Goal: Task Accomplishment & Management: Manage account settings

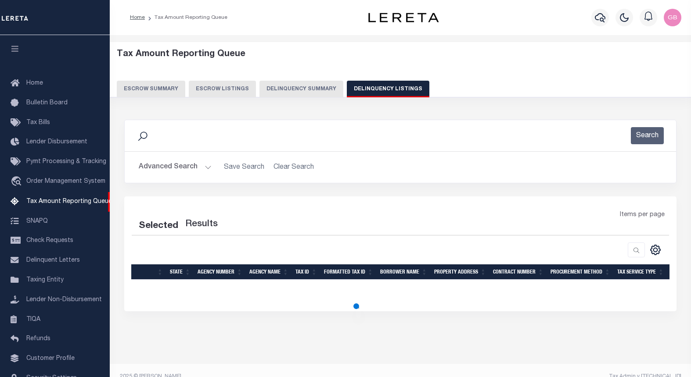
select select "100"
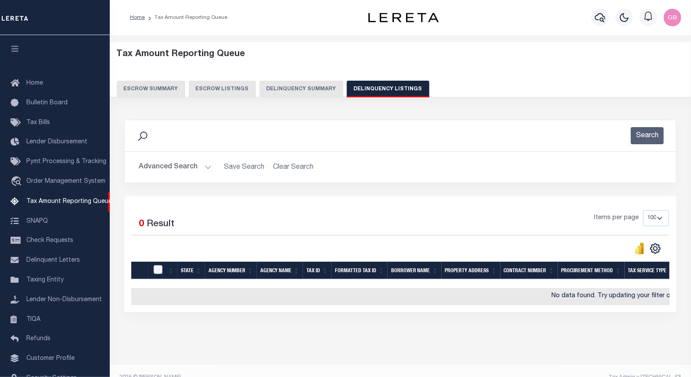
scroll to position [46, 0]
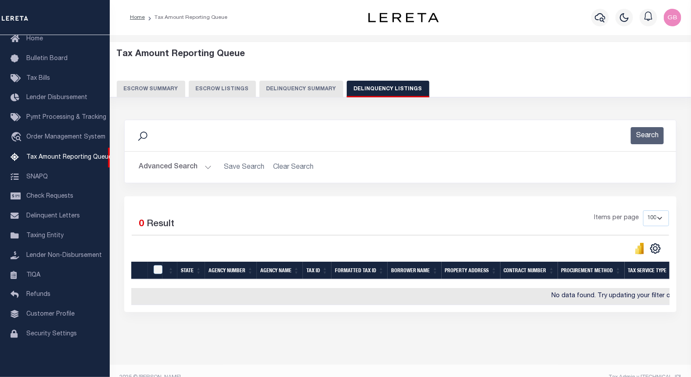
click at [207, 165] on button "Advanced Search" at bounding box center [175, 167] width 73 height 17
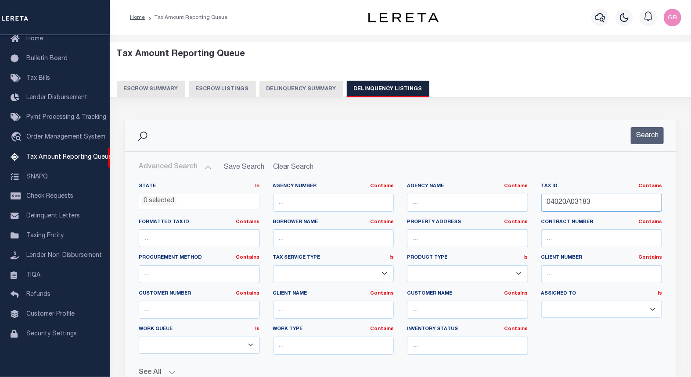
click at [580, 206] on input "04020A03183" at bounding box center [601, 203] width 121 height 18
click at [570, 204] on input "04020A03183" at bounding box center [601, 203] width 121 height 18
paste input "5415"
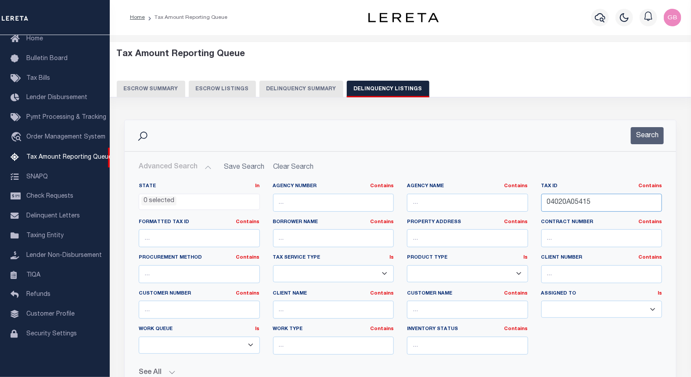
type input "04020A05415"
click at [648, 125] on div "Search" at bounding box center [400, 135] width 551 height 31
click at [650, 135] on button "Search" at bounding box center [646, 135] width 33 height 17
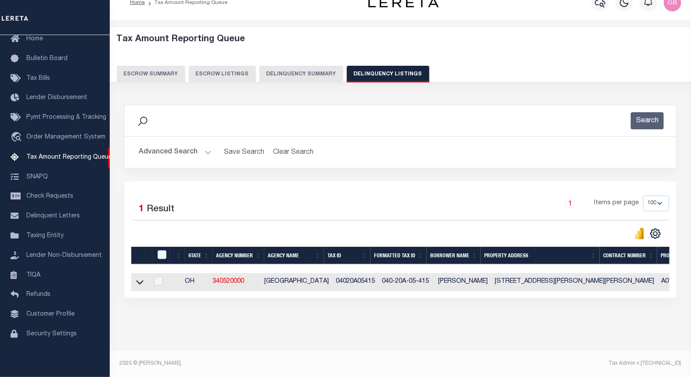
scroll to position [22, 0]
click at [139, 281] on icon at bounding box center [139, 283] width 7 height 4
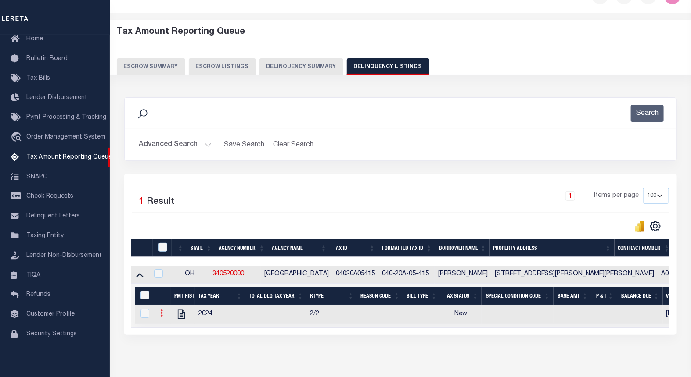
click at [161, 317] on icon at bounding box center [161, 313] width 3 height 7
click at [173, 332] on img "" at bounding box center [172, 327] width 9 height 9
checkbox input "true"
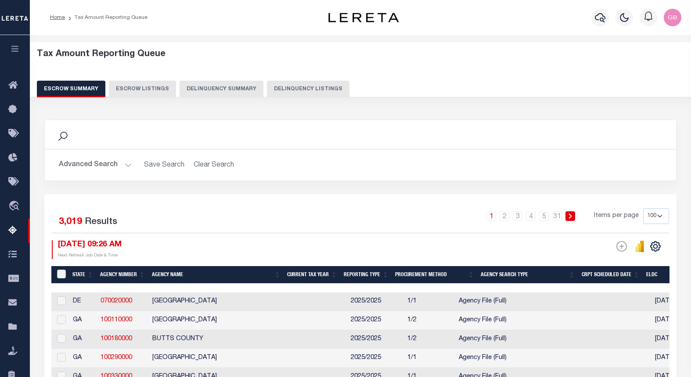
select select "100"
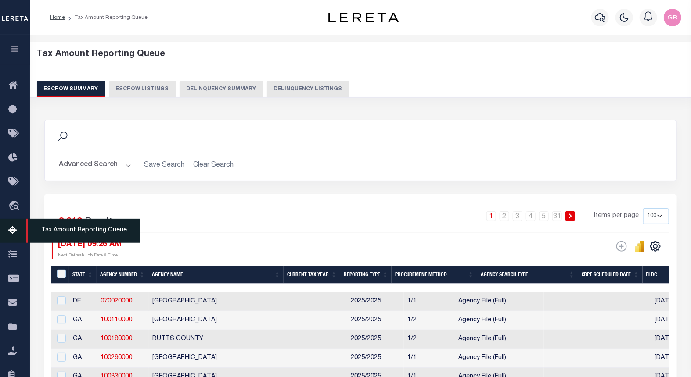
click at [10, 234] on icon at bounding box center [15, 230] width 14 height 11
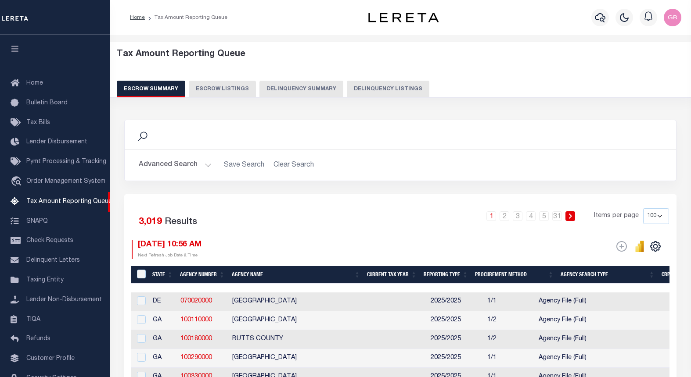
click at [352, 90] on button "Delinquency Listings" at bounding box center [388, 89] width 82 height 17
select select "100"
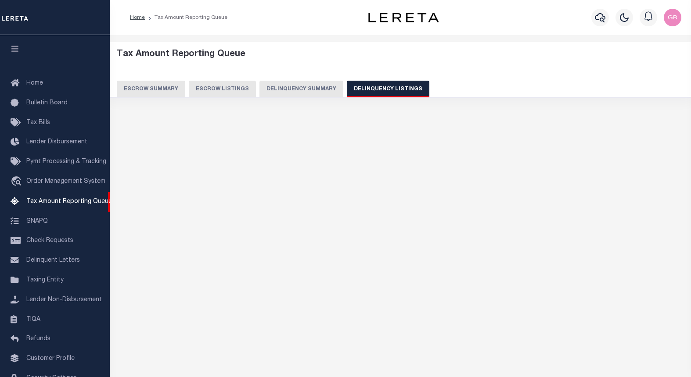
select select "100"
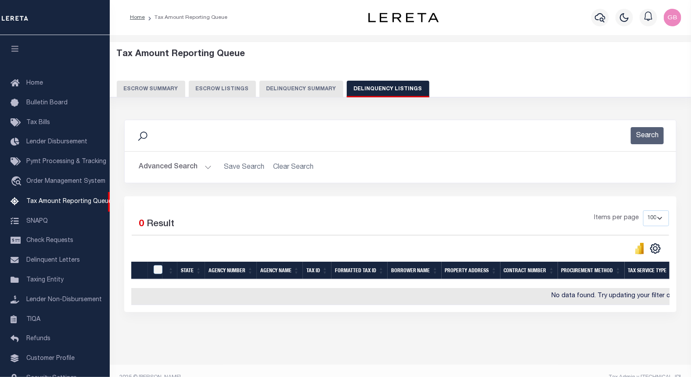
scroll to position [46, 0]
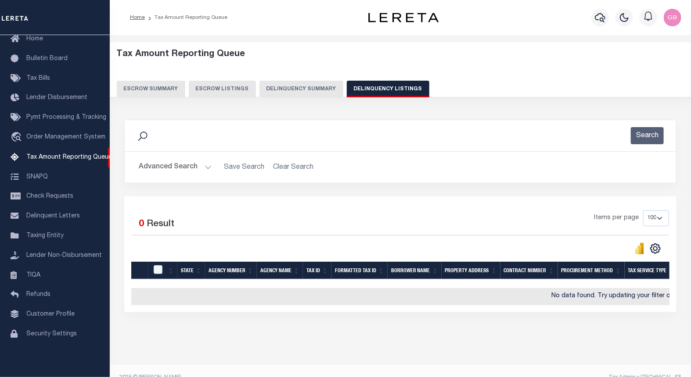
click at [204, 169] on button "Advanced Search" at bounding box center [175, 167] width 73 height 17
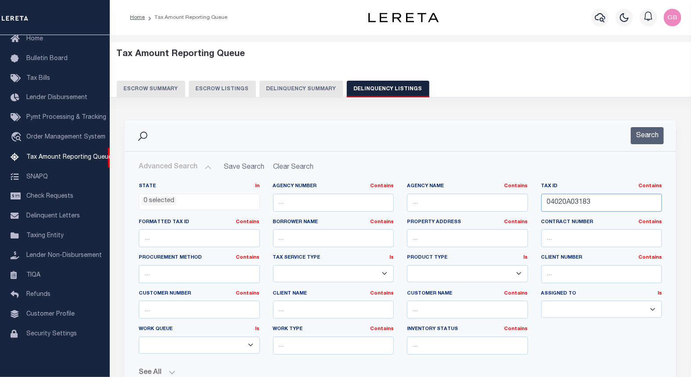
click at [573, 202] on input "04020A03183" at bounding box center [601, 203] width 121 height 18
click at [555, 212] on div "Tax ID Contains Contains Is" at bounding box center [601, 201] width 134 height 36
click at [555, 205] on input "text" at bounding box center [601, 203] width 121 height 18
paste input "04020A03183"
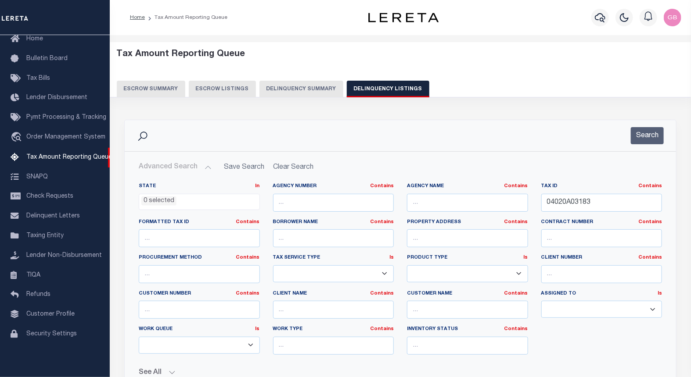
click at [638, 128] on button "Search" at bounding box center [646, 135] width 33 height 17
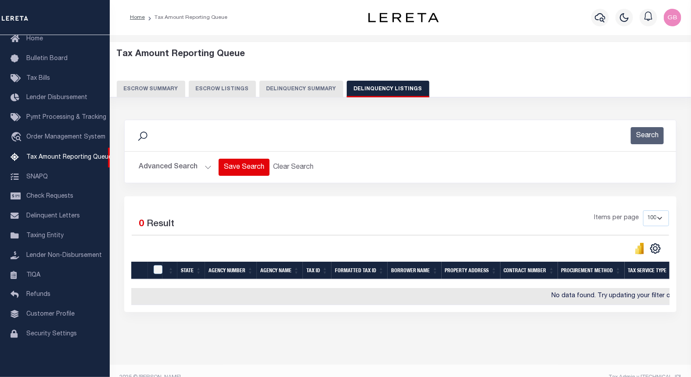
click at [208, 170] on button "Advanced Search" at bounding box center [175, 167] width 73 height 17
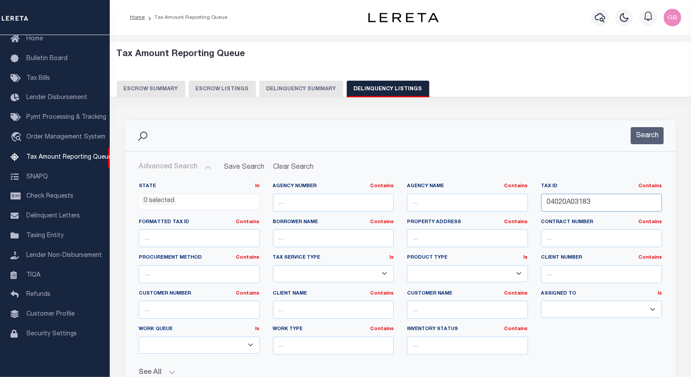
click at [576, 200] on input "04020A03183" at bounding box center [601, 203] width 121 height 18
paste input "04020A03184"
click at [576, 200] on input "04020A03183" at bounding box center [601, 203] width 121 height 18
click at [647, 138] on button "Search" at bounding box center [646, 135] width 33 height 17
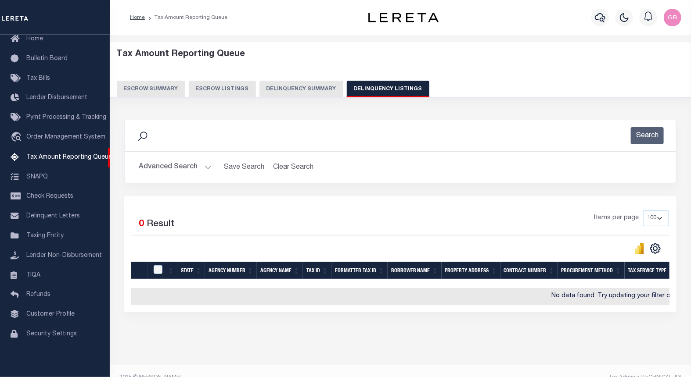
click at [602, 203] on div "Selected 0 Result Items per page 10 25 50 100 500" at bounding box center [400, 255] width 552 height 116
click at [200, 164] on button "Advanced Search" at bounding box center [175, 167] width 73 height 17
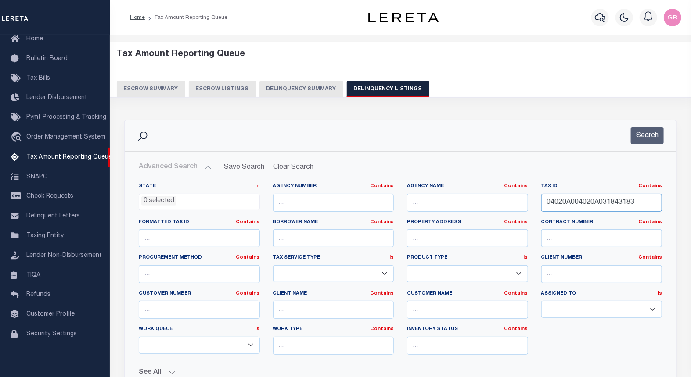
click at [579, 204] on input "04020A004020A031843183" at bounding box center [601, 203] width 121 height 18
paste input "3184"
click at [579, 204] on input "04020A03184" at bounding box center [601, 203] width 121 height 18
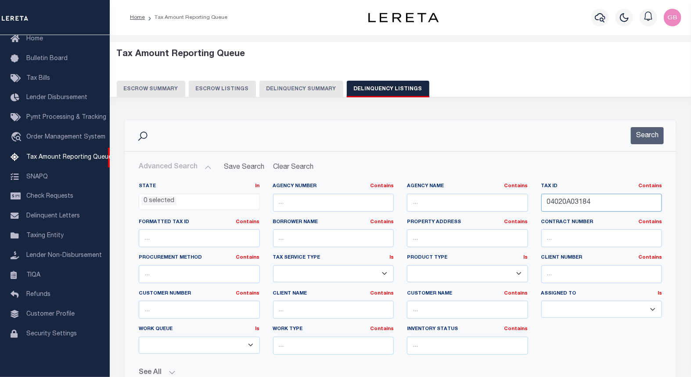
click at [579, 204] on input "04020A03184" at bounding box center [601, 203] width 121 height 18
click at [581, 204] on input "04020A03184" at bounding box center [601, 203] width 121 height 18
paste input "text"
type input "04020A03184"
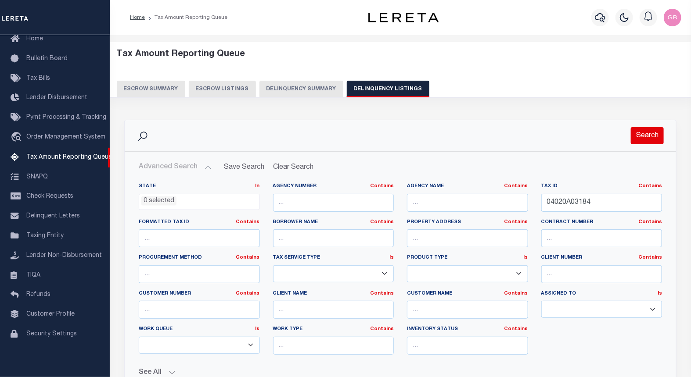
click at [637, 142] on button "Search" at bounding box center [646, 135] width 33 height 17
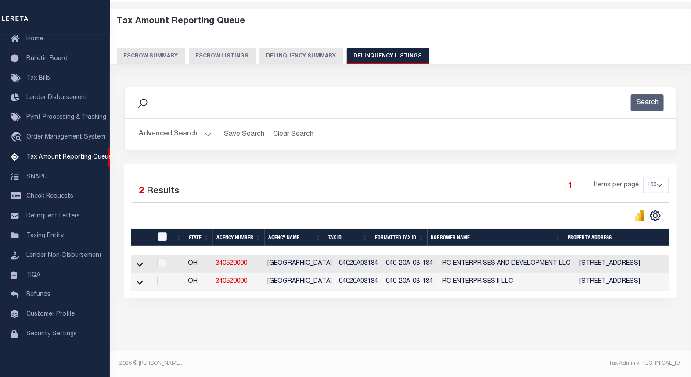
scroll to position [40, 0]
click at [138, 260] on icon at bounding box center [139, 264] width 7 height 9
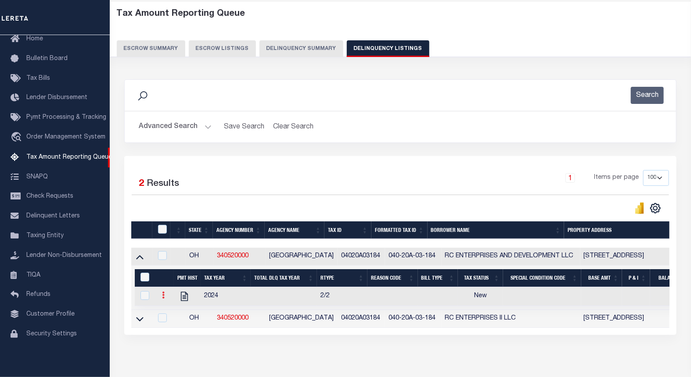
click at [163, 299] on icon at bounding box center [163, 295] width 3 height 7
click at [172, 311] on img "" at bounding box center [173, 309] width 9 height 9
checkbox input "true"
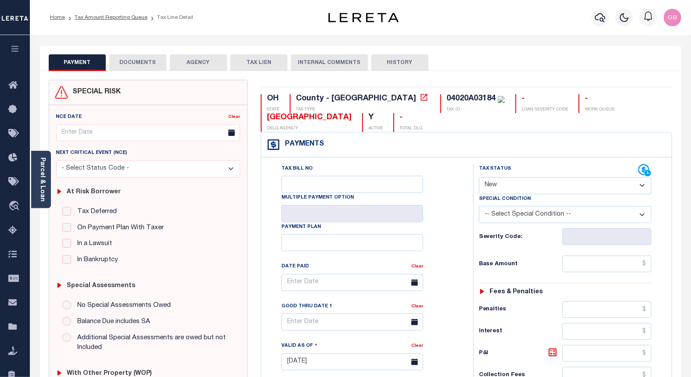
click at [496, 190] on select "- Select Status Code - Open Due/Unpaid Paid Incomplete No Tax Due Internal Refu…" at bounding box center [565, 185] width 173 height 17
select select "PYD"
click at [479, 178] on select "- Select Status Code - Open Due/Unpaid Paid Incomplete No Tax Due Internal Refu…" at bounding box center [565, 185] width 173 height 17
type input "[DATE]"
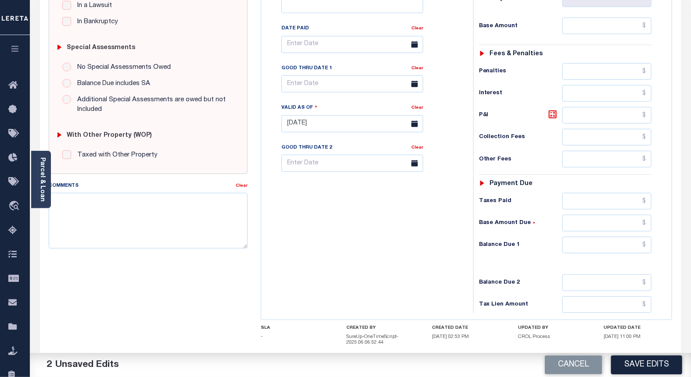
scroll to position [243, 0]
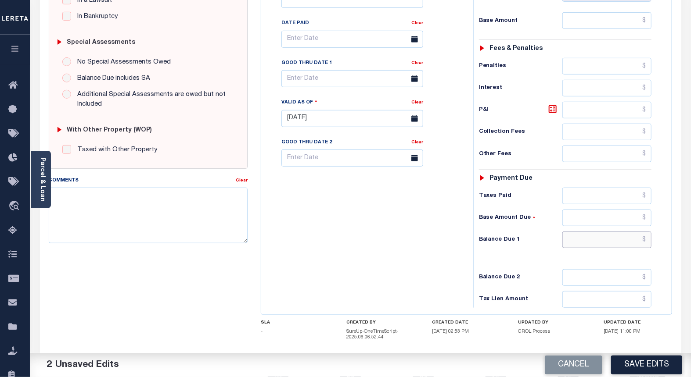
click at [649, 239] on input "text" at bounding box center [606, 240] width 89 height 17
type input "$0.00"
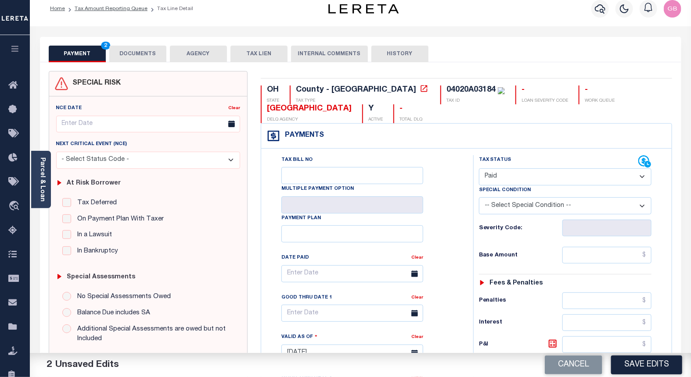
scroll to position [0, 0]
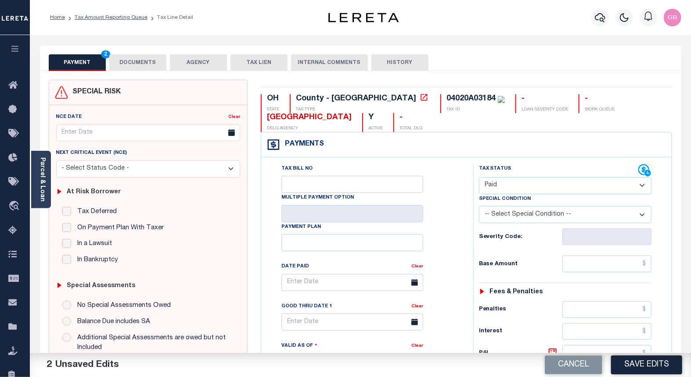
click at [131, 69] on button "DOCUMENTS" at bounding box center [137, 62] width 57 height 17
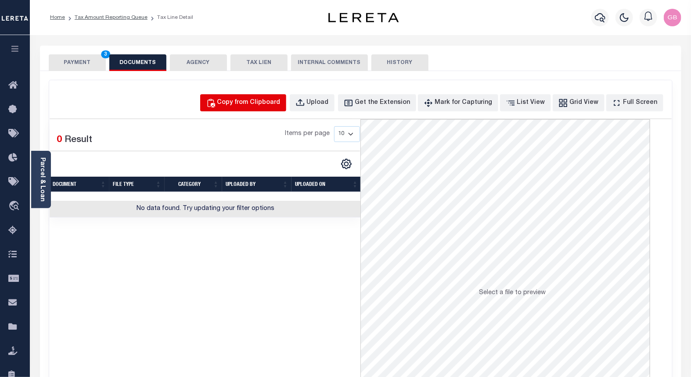
click at [275, 138] on div "Copy from Clipboard Upload Get the Extension Mark for Capturing Got it List Vie…" at bounding box center [360, 234] width 623 height 309
click at [257, 100] on div "Copy from Clipboard" at bounding box center [248, 103] width 63 height 10
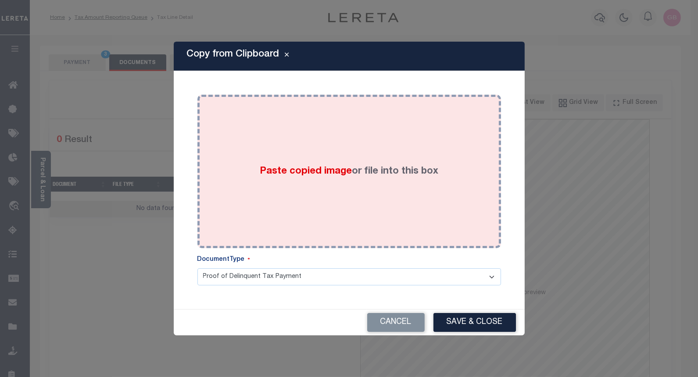
click at [315, 167] on span "Paste copied image" at bounding box center [306, 172] width 92 height 10
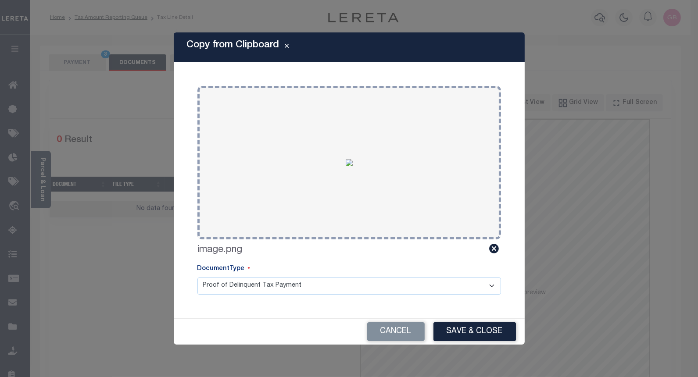
click at [486, 337] on button "Save & Close" at bounding box center [474, 331] width 82 height 19
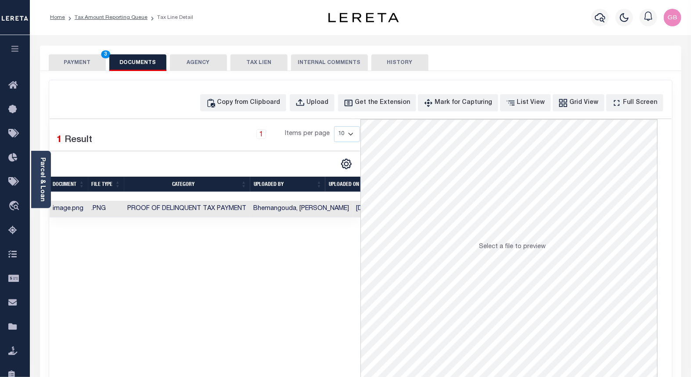
click at [84, 71] on button "PAYMENT 3" at bounding box center [77, 62] width 57 height 17
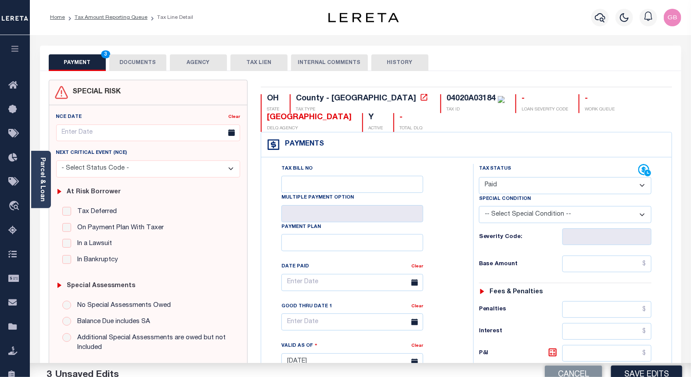
click at [81, 66] on button "PAYMENT 3" at bounding box center [77, 62] width 57 height 17
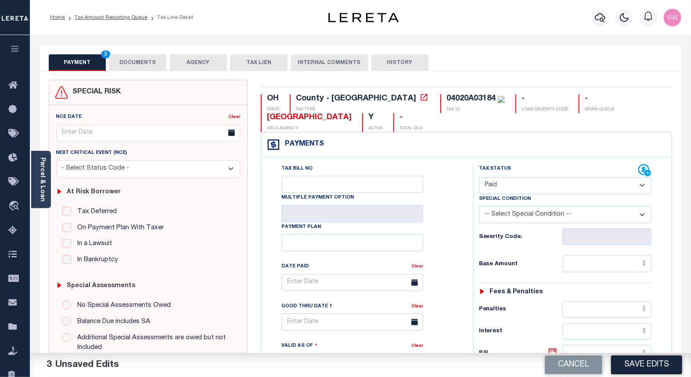
click at [636, 363] on button "Save Edits" at bounding box center [646, 365] width 71 height 19
checkbox input "false"
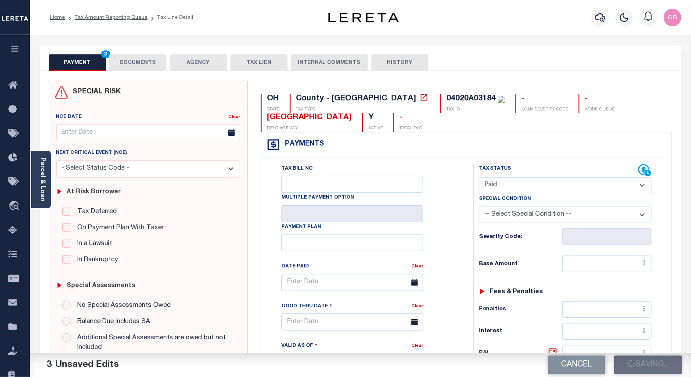
type input "$0"
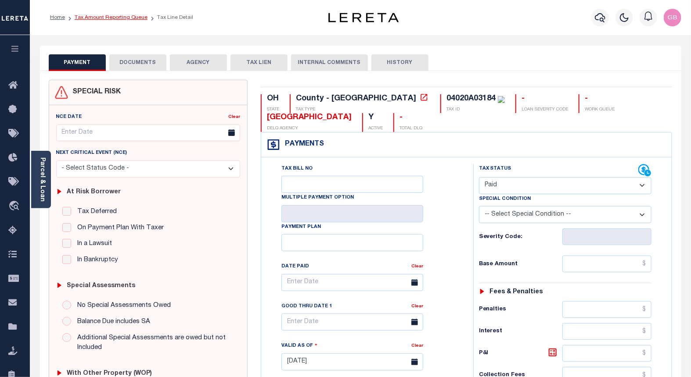
click at [93, 18] on link "Tax Amount Reporting Queue" at bounding box center [111, 17] width 73 height 5
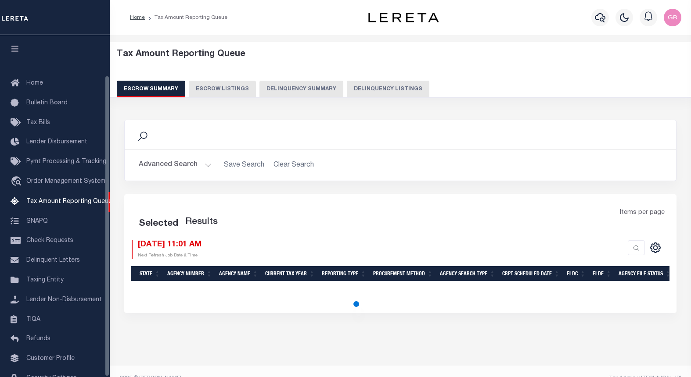
select select "100"
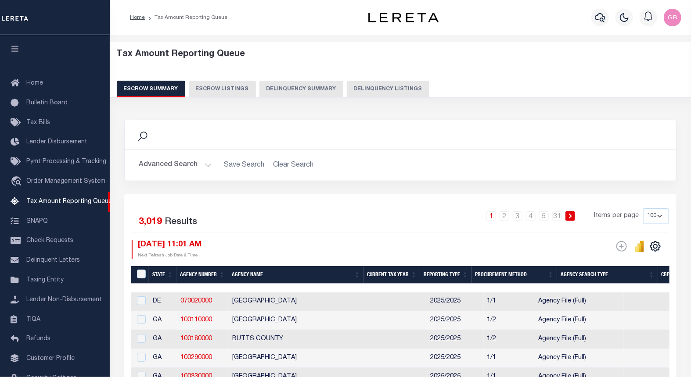
scroll to position [46, 0]
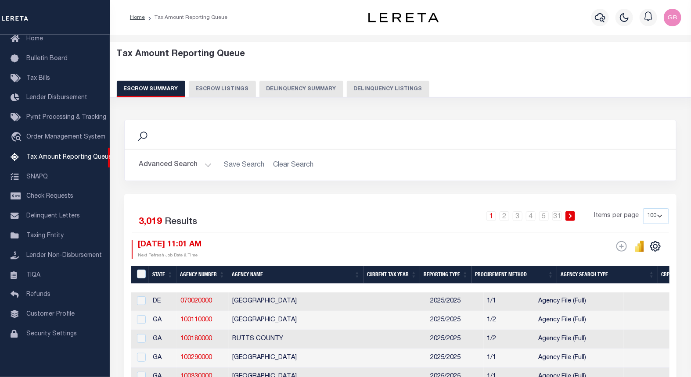
click at [360, 97] on div "Tax Amount Reporting Queue Escrow Summary Escrow Listings Delinquency Summary" at bounding box center [400, 70] width 585 height 56
click at [360, 93] on button "Delinquency Listings" at bounding box center [388, 89] width 82 height 17
select select "100"
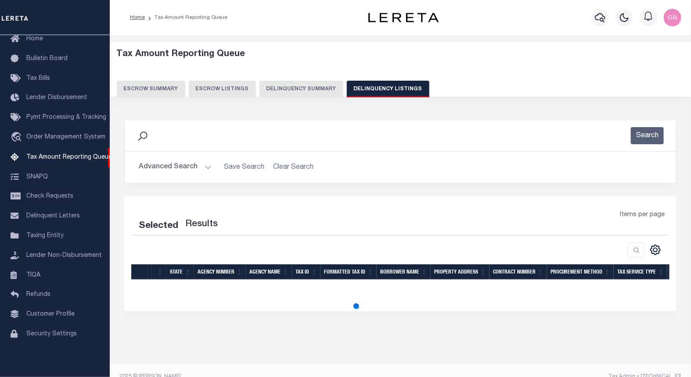
scroll to position [14, 0]
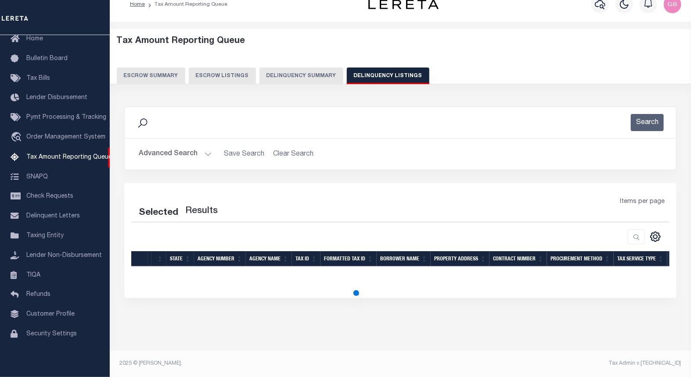
select select "100"
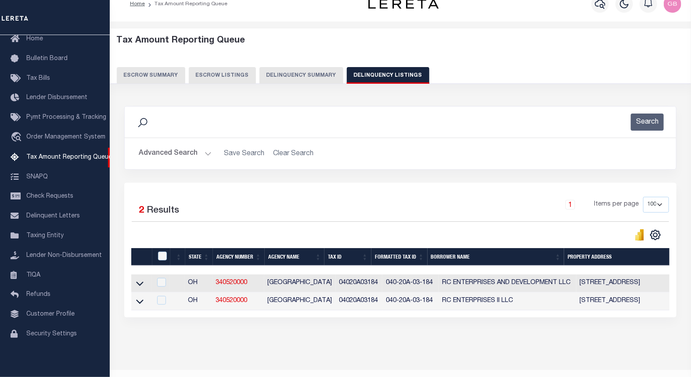
click at [204, 163] on div "Advanced Search Save Search Clear Search tblassign_wrapper_dynamictable_____Def…" at bounding box center [400, 153] width 551 height 31
click at [371, 88] on div "Tax Amount Reporting Queue Escrow Summary Escrow Listings Delinquency Summary" at bounding box center [400, 63] width 598 height 69
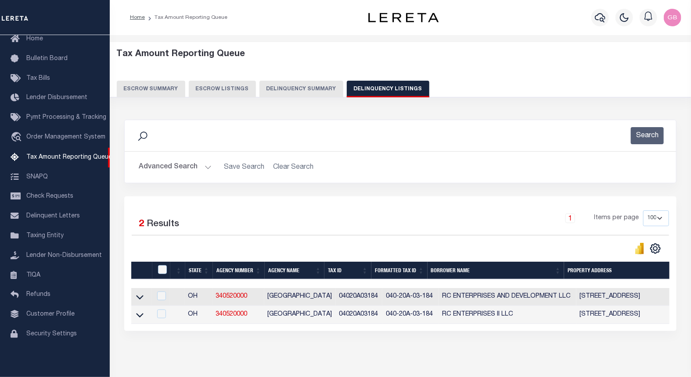
drag, startPoint x: 139, startPoint y: 316, endPoint x: 199, endPoint y: 225, distance: 109.6
click at [139, 316] on icon at bounding box center [139, 315] width 7 height 9
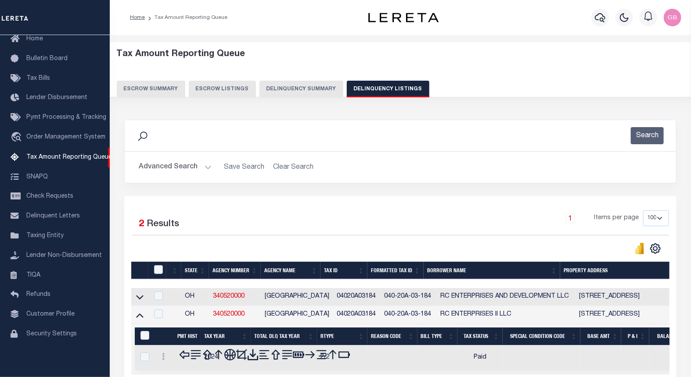
scroll to position [40, 0]
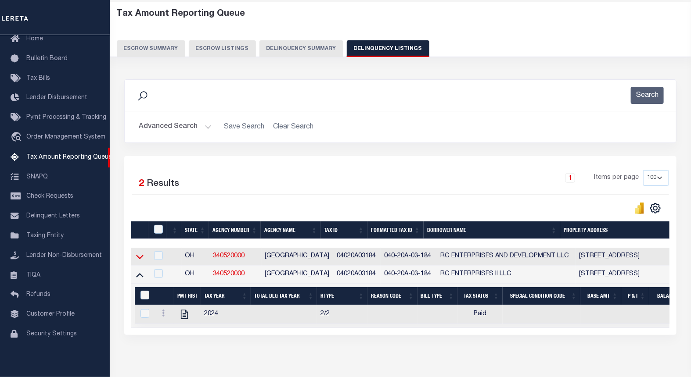
click at [141, 257] on icon at bounding box center [139, 256] width 7 height 9
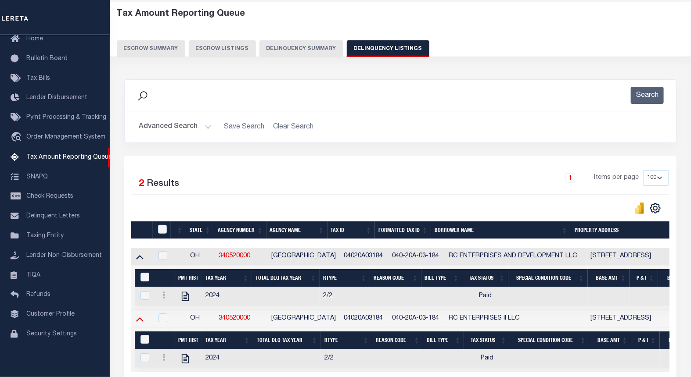
click at [140, 323] on icon at bounding box center [139, 319] width 7 height 9
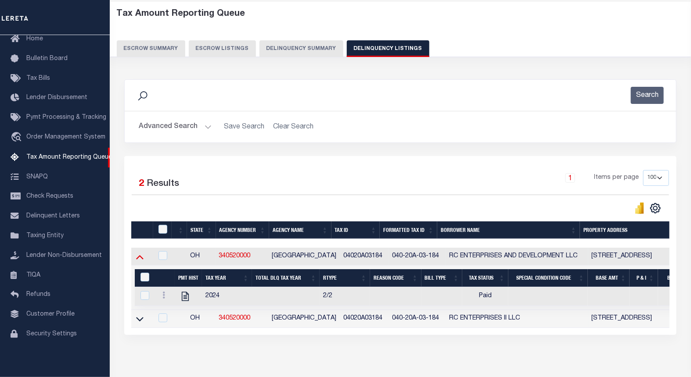
click at [139, 260] on icon at bounding box center [139, 256] width 7 height 9
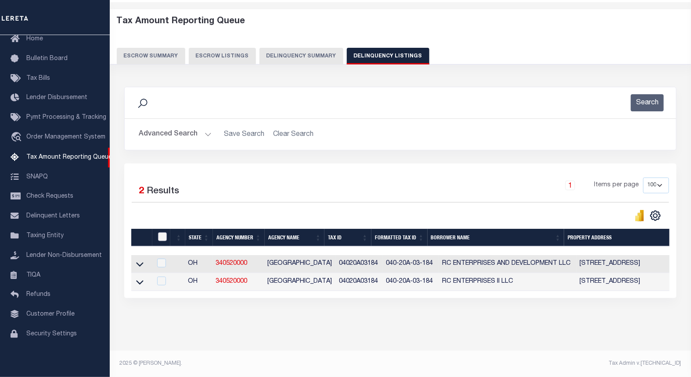
click at [161, 233] on input "checkbox" at bounding box center [162, 237] width 9 height 9
checkbox input "true"
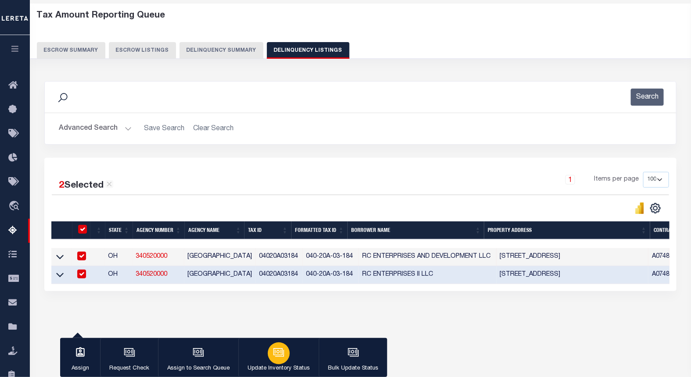
click at [273, 350] on icon "button" at bounding box center [278, 352] width 11 height 11
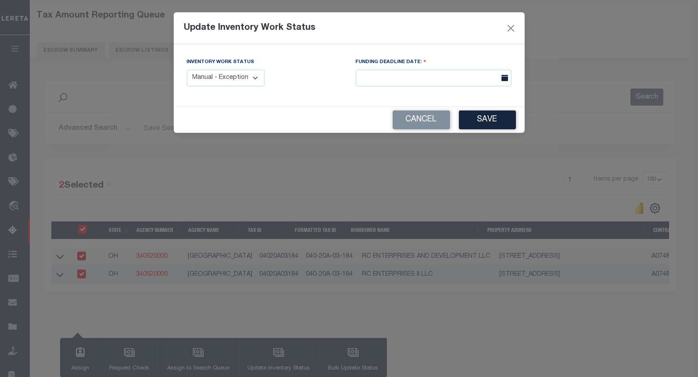
click at [204, 82] on select "Manual - Exception Pended - Awaiting Search Late Add Exception Completed" at bounding box center [226, 78] width 78 height 17
select select "4"
click at [187, 70] on select "Manual - Exception Pended - Awaiting Search Late Add Exception Completed" at bounding box center [226, 78] width 78 height 17
click at [485, 122] on button "Save" at bounding box center [487, 120] width 57 height 19
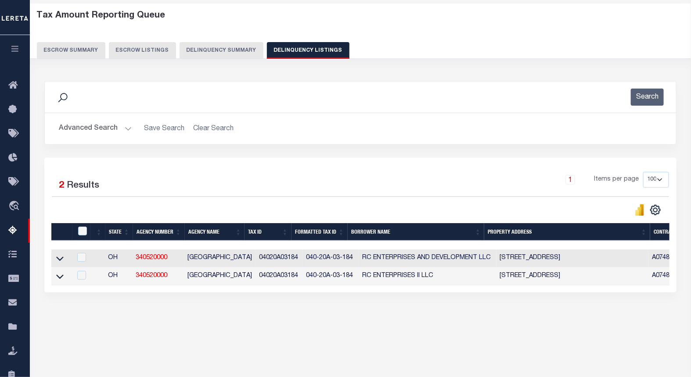
click at [124, 126] on button "Advanced Search" at bounding box center [95, 128] width 73 height 17
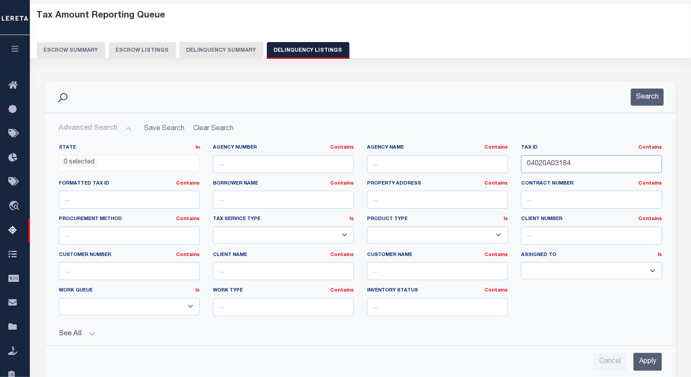
click at [555, 162] on input "04020A03184" at bounding box center [591, 164] width 141 height 18
paste input "13032"
type input "04020A13032"
click at [651, 95] on button "Search" at bounding box center [646, 97] width 33 height 17
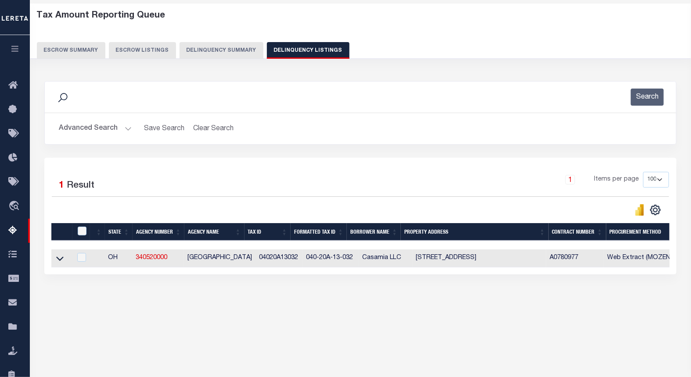
scroll to position [88, 0]
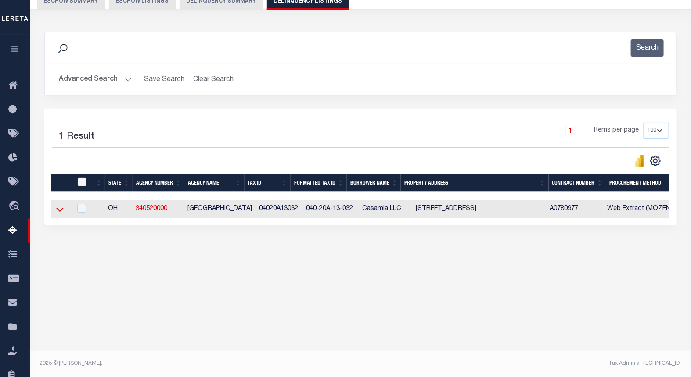
click at [58, 211] on icon at bounding box center [59, 209] width 7 height 9
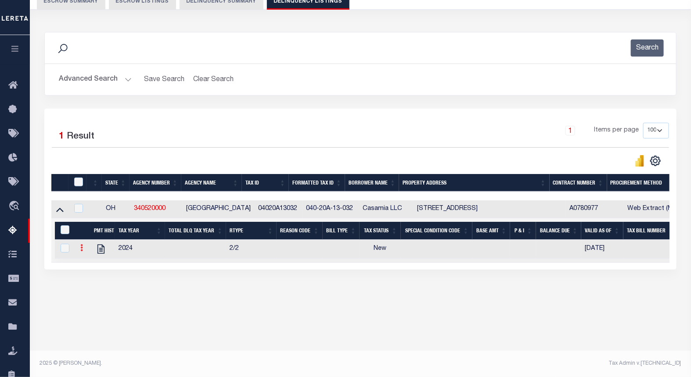
click at [82, 250] on icon at bounding box center [81, 247] width 3 height 7
click at [90, 267] on img "" at bounding box center [92, 262] width 9 height 9
checkbox input "true"
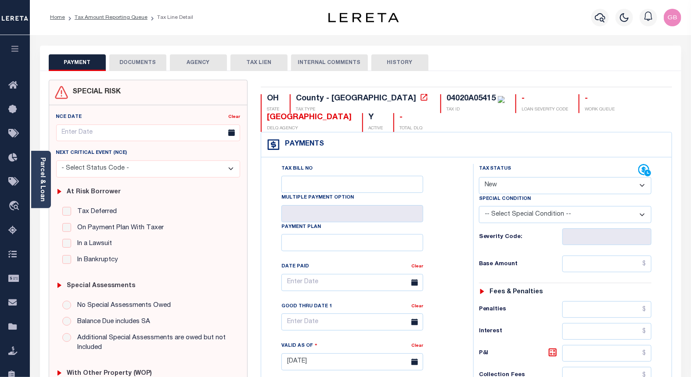
click at [514, 181] on select "- Select Status Code - Open Due/Unpaid Paid Incomplete No Tax Due Internal Refu…" at bounding box center [565, 185] width 173 height 17
select select "PYD"
click at [479, 178] on select "- Select Status Code - Open Due/Unpaid Paid Incomplete No Tax Due Internal Refu…" at bounding box center [565, 185] width 173 height 17
type input "[DATE]"
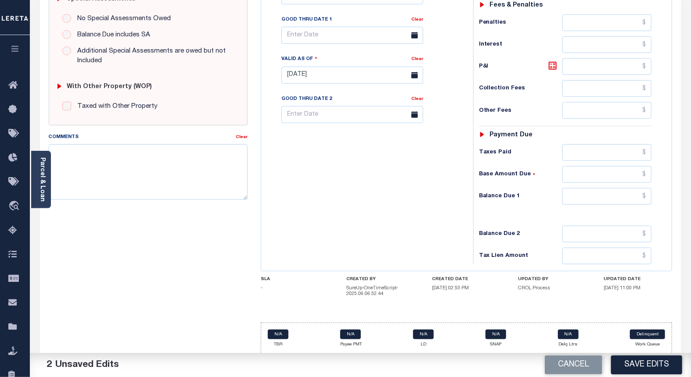
scroll to position [294, 0]
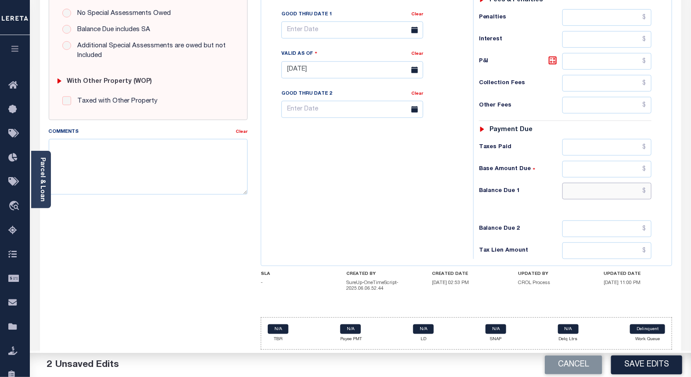
click at [642, 191] on input "text" at bounding box center [606, 191] width 89 height 17
type input "$0.00"
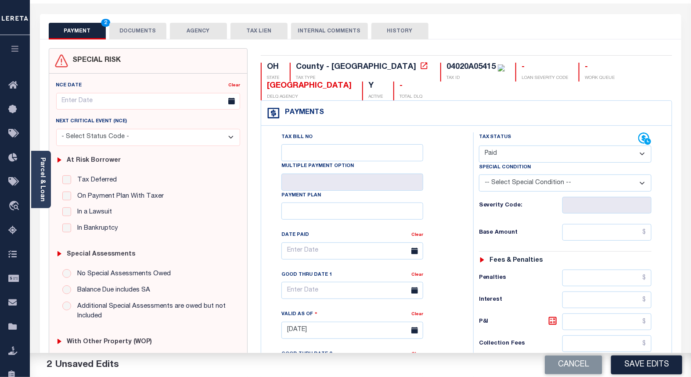
scroll to position [0, 0]
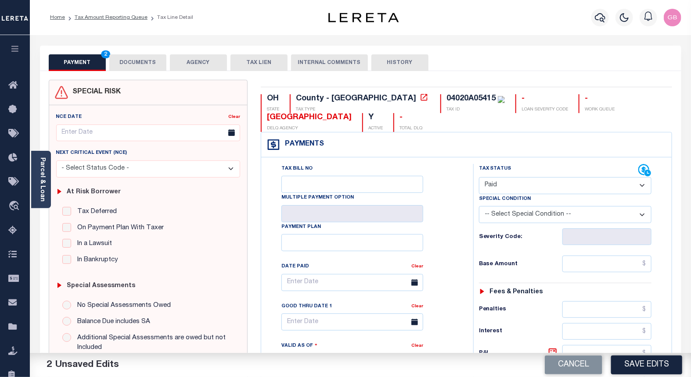
click at [134, 66] on button "DOCUMENTS" at bounding box center [137, 62] width 57 height 17
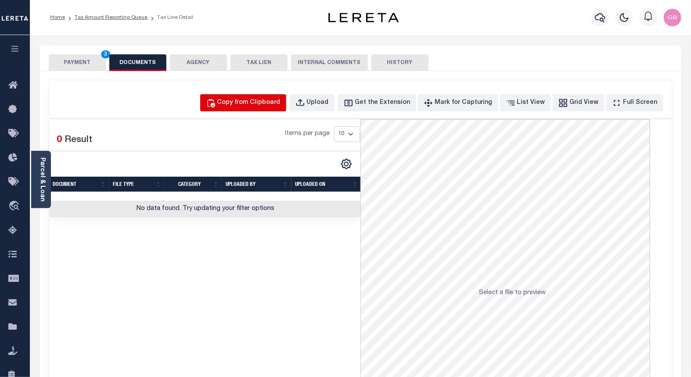
click at [256, 104] on div "Copy from Clipboard" at bounding box center [248, 103] width 63 height 10
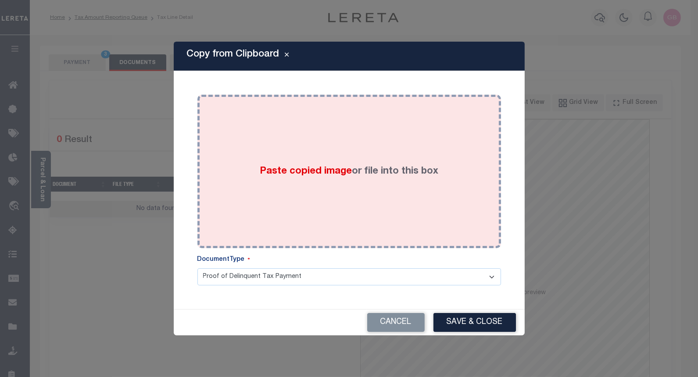
click at [359, 172] on label "Paste copied image or file into this box" at bounding box center [349, 172] width 179 height 14
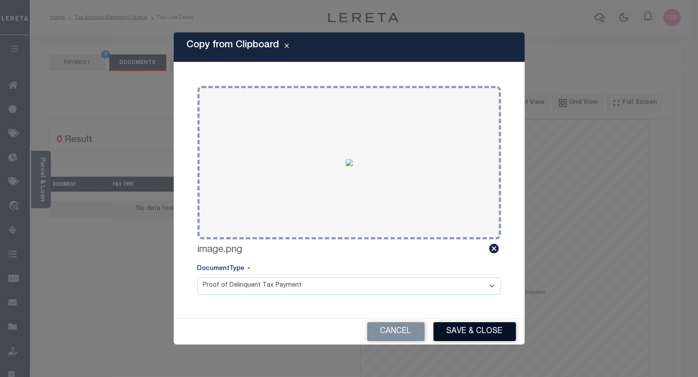
click at [472, 326] on button "Save & Close" at bounding box center [474, 331] width 82 height 19
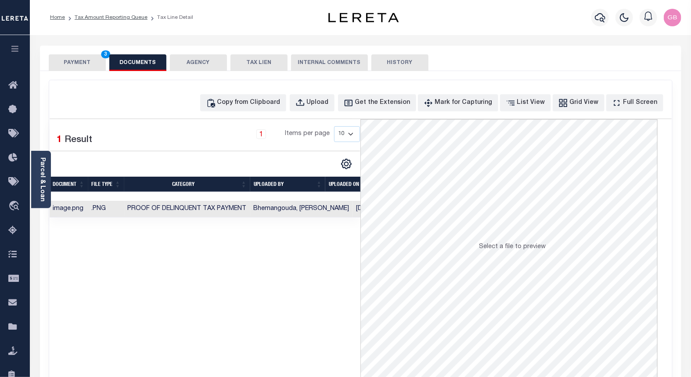
click at [81, 63] on button "PAYMENT 3" at bounding box center [77, 62] width 57 height 17
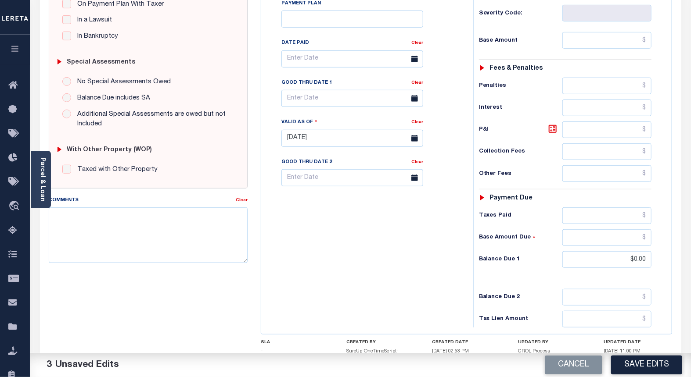
scroll to position [291, 0]
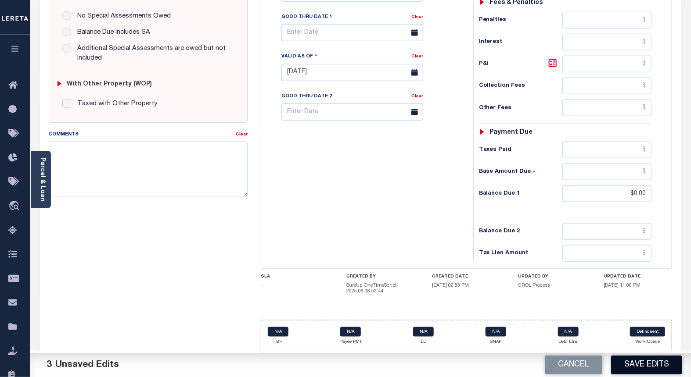
click at [655, 361] on button "Save Edits" at bounding box center [646, 365] width 71 height 19
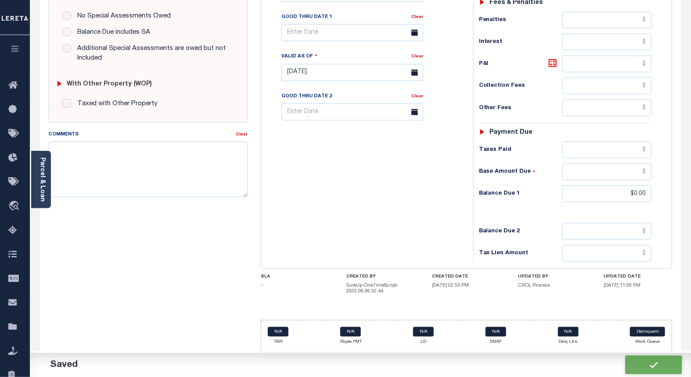
checkbox input "false"
type input "$0"
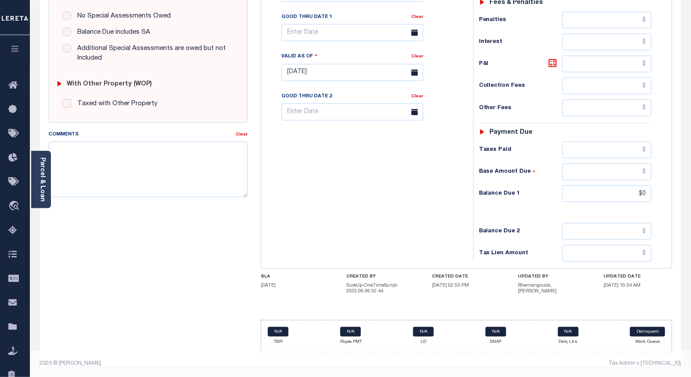
scroll to position [0, 0]
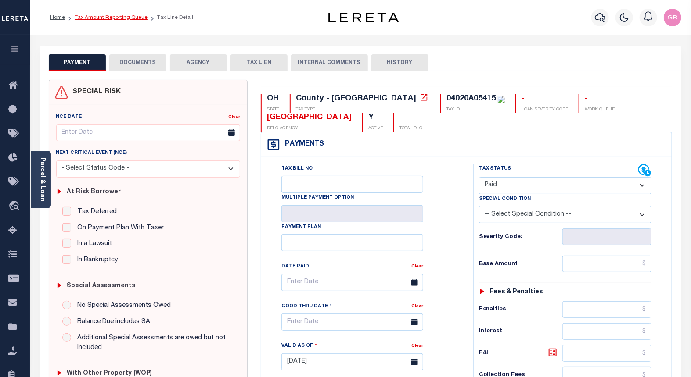
click at [103, 17] on link "Tax Amount Reporting Queue" at bounding box center [111, 17] width 73 height 5
click at [100, 18] on link "Tax Amount Reporting Queue" at bounding box center [111, 17] width 73 height 5
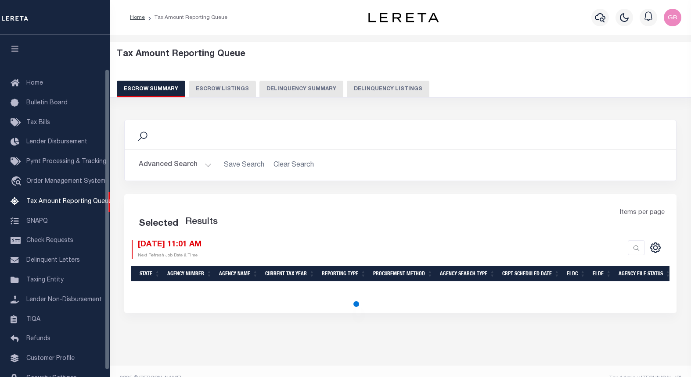
click at [379, 82] on button "Delinquency Listings" at bounding box center [388, 89] width 82 height 17
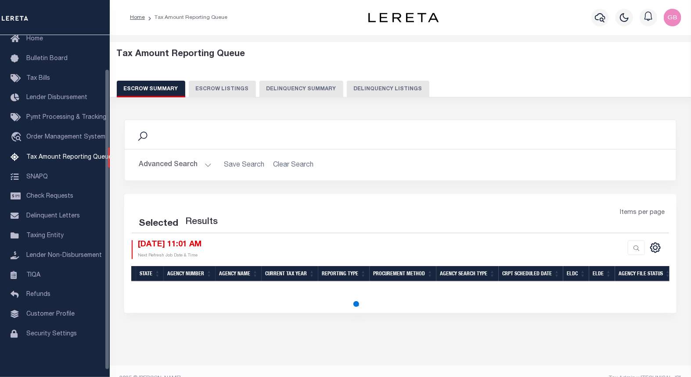
select select "100"
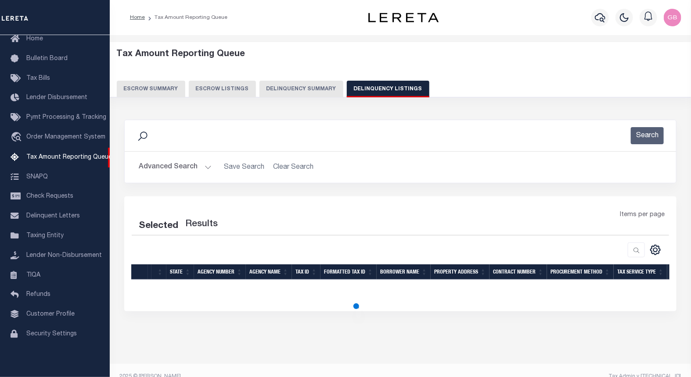
select select "100"
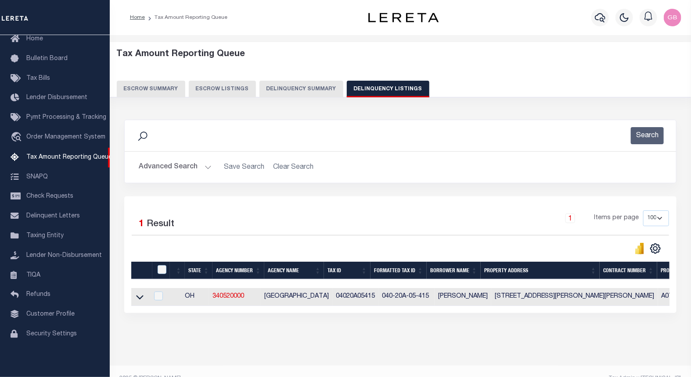
click at [204, 165] on button "Advanced Search" at bounding box center [175, 167] width 73 height 17
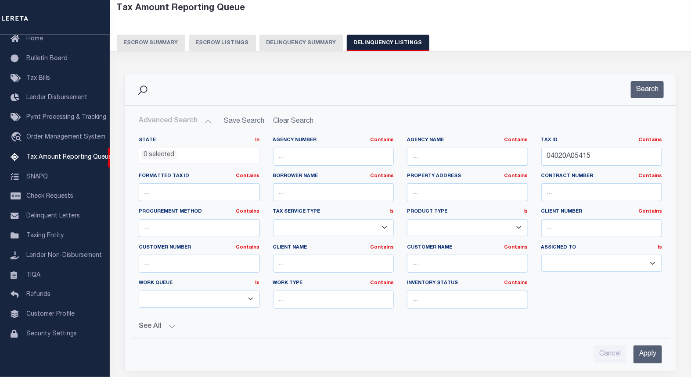
scroll to position [49, 0]
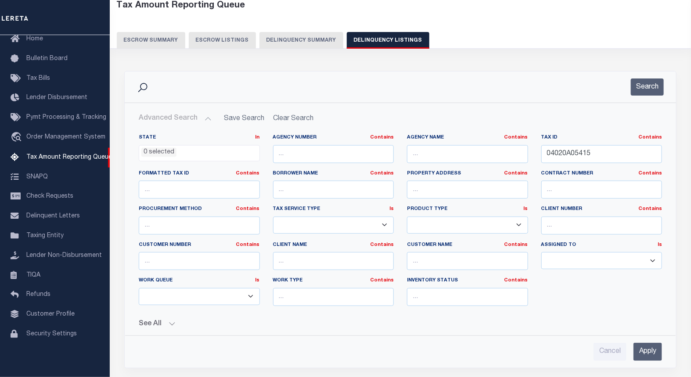
click at [652, 77] on div "Search" at bounding box center [400, 87] width 551 height 31
click at [653, 81] on button "Search" at bounding box center [646, 87] width 33 height 17
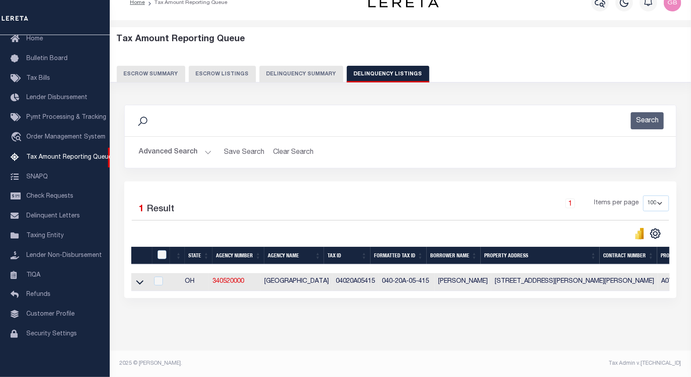
scroll to position [22, 0]
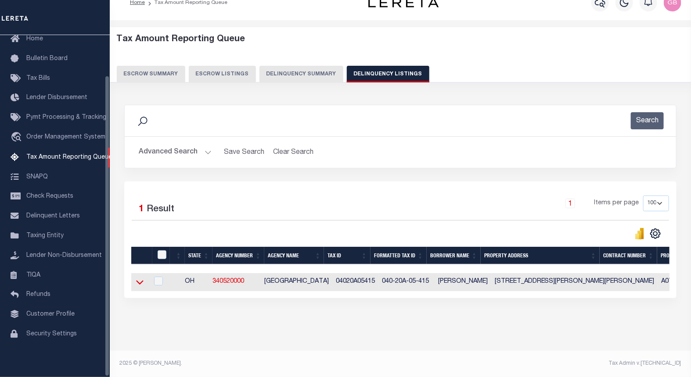
click at [136, 281] on icon at bounding box center [139, 283] width 7 height 4
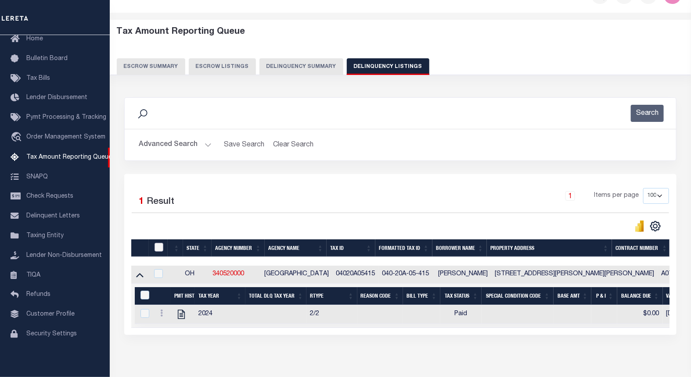
click at [159, 247] on input "checkbox" at bounding box center [158, 247] width 9 height 9
checkbox input "true"
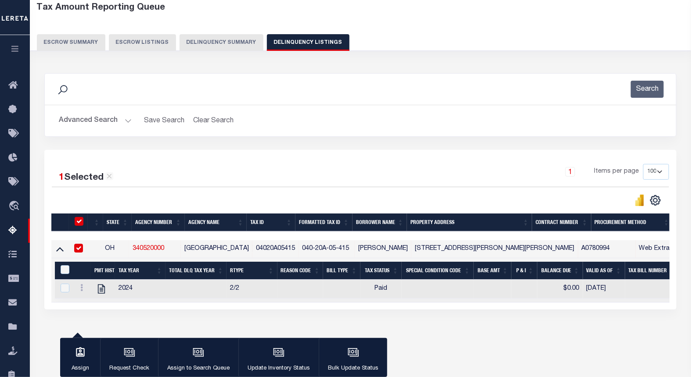
scroll to position [71, 0]
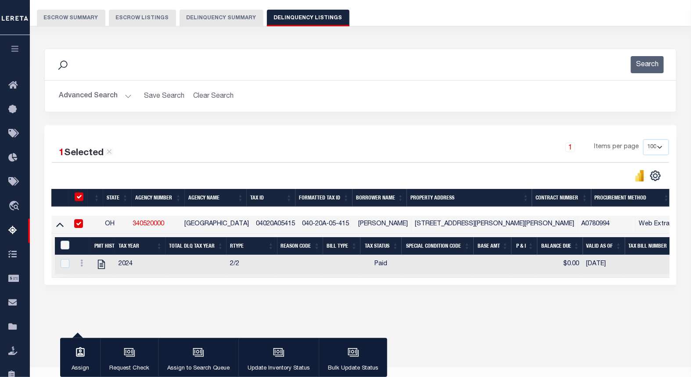
click at [69, 247] on div "&nbsp;" at bounding box center [65, 246] width 15 height 10
click at [66, 248] on input "&nbsp;" at bounding box center [65, 245] width 9 height 9
checkbox input "true"
click at [268, 349] on div "button" at bounding box center [279, 354] width 22 height 22
checkbox input "true"
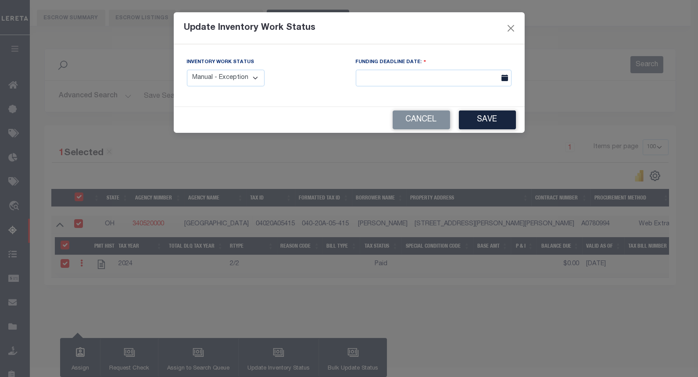
click at [261, 78] on select "Manual - Exception Pended - Awaiting Search Late Add Exception Completed" at bounding box center [226, 78] width 78 height 17
select select "4"
click at [187, 70] on select "Manual - Exception Pended - Awaiting Search Late Add Exception Completed" at bounding box center [226, 78] width 78 height 17
click at [470, 125] on button "Save" at bounding box center [487, 120] width 57 height 19
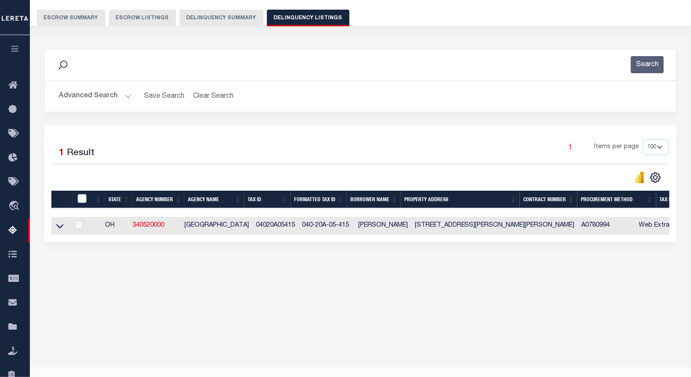
click at [126, 94] on button "Advanced Search" at bounding box center [95, 96] width 73 height 17
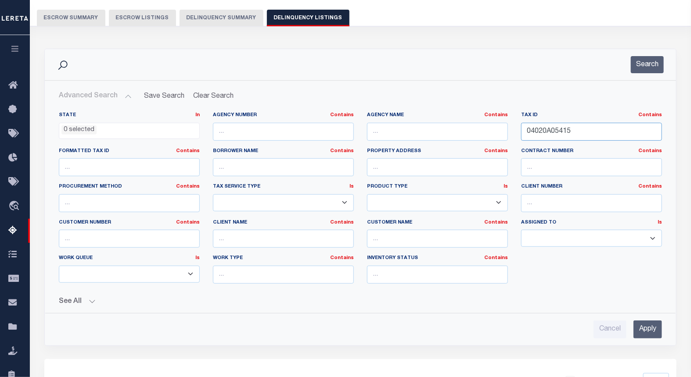
click at [543, 133] on input "04020A05415" at bounding box center [591, 132] width 141 height 18
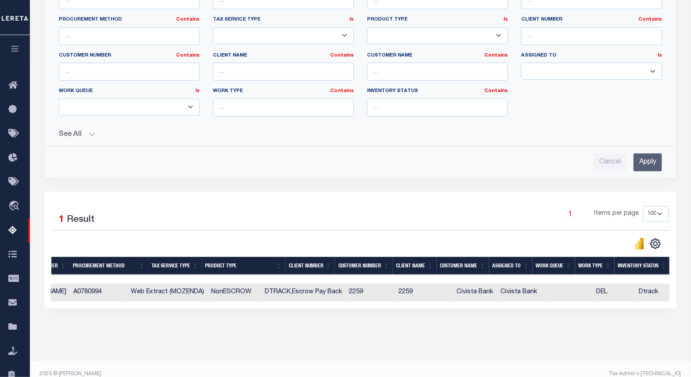
scroll to position [61, 0]
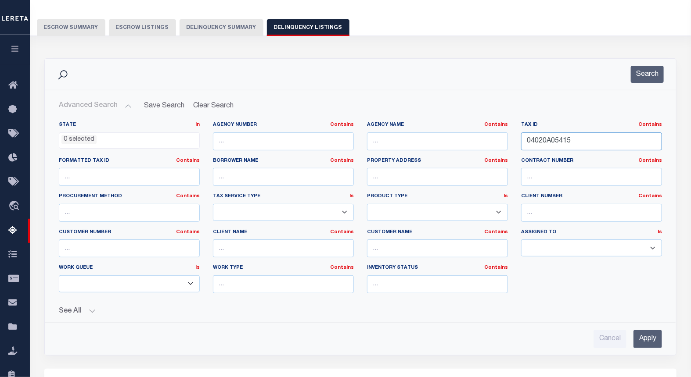
paste input "14071"
type input "04020A14071"
click at [644, 73] on button "Search" at bounding box center [646, 74] width 33 height 17
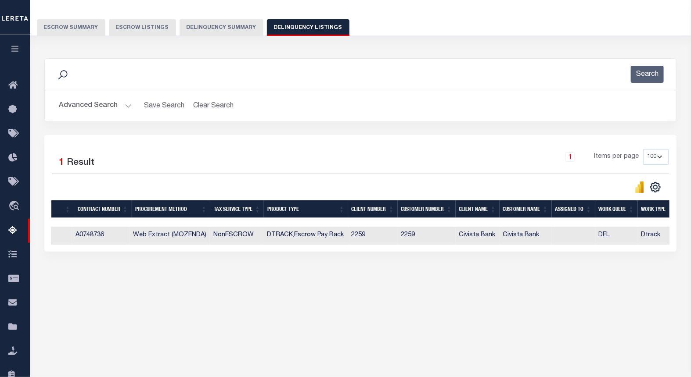
drag, startPoint x: 107, startPoint y: 249, endPoint x: 335, endPoint y: 257, distance: 228.3
click at [73, 245] on div "State Agency Number Agency Name Tax ID Formatted Tax ID Borrower Name Property …" at bounding box center [360, 236] width 618 height 18
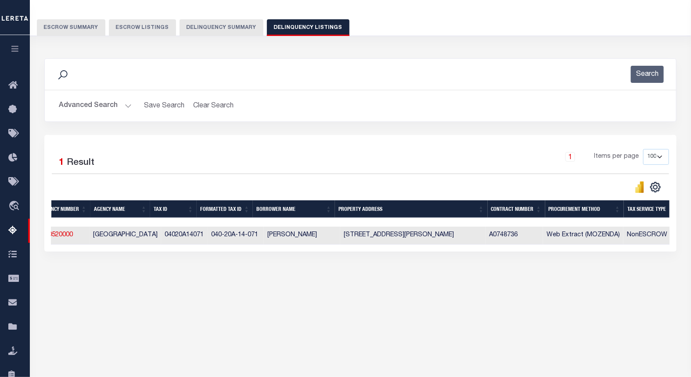
scroll to position [0, 83]
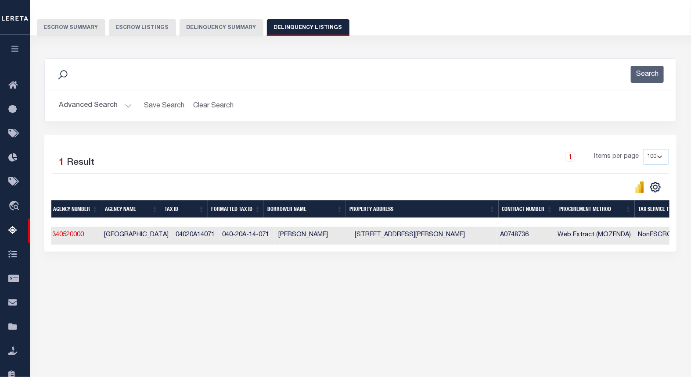
click at [314, 278] on div "Data sync process is currently running, you may face some response delays. Sear…" at bounding box center [361, 164] width 644 height 229
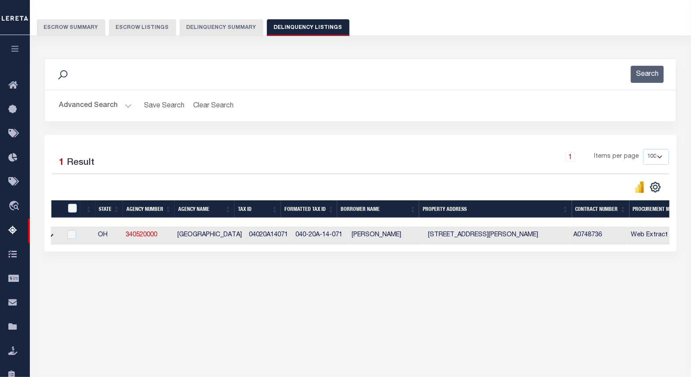
scroll to position [0, 0]
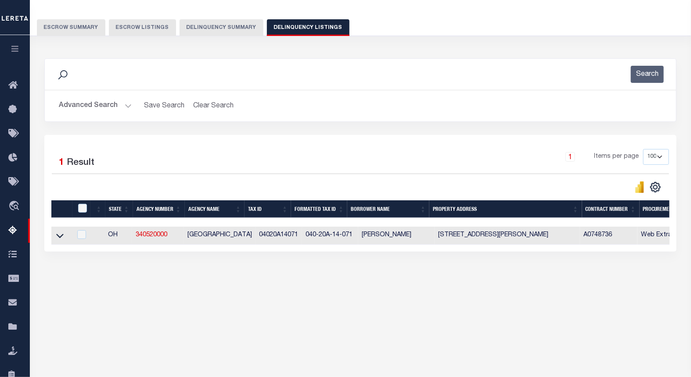
click at [107, 312] on div "Tax Amount Reporting Queue Escrow Summary Escrow Listings" at bounding box center [360, 152] width 661 height 357
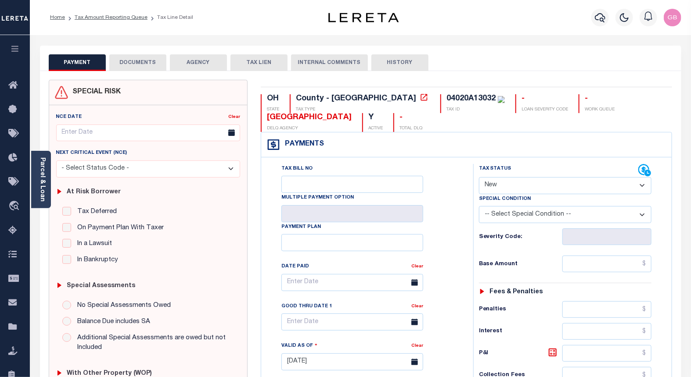
click at [491, 186] on select "- Select Status Code - Open Due/Unpaid Paid Incomplete No Tax Due Internal Refu…" at bounding box center [565, 185] width 173 height 17
select select "PYD"
click at [479, 178] on select "- Select Status Code - Open Due/Unpaid Paid Incomplete No Tax Due Internal Refu…" at bounding box center [565, 185] width 173 height 17
type input "[DATE]"
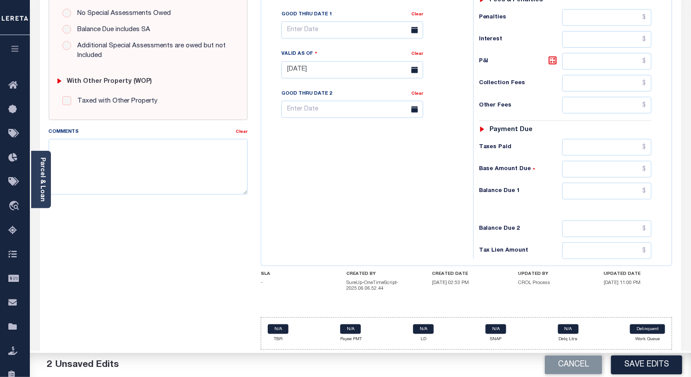
scroll to position [294, 0]
click at [646, 193] on input "text" at bounding box center [606, 191] width 89 height 17
type input "$0.00"
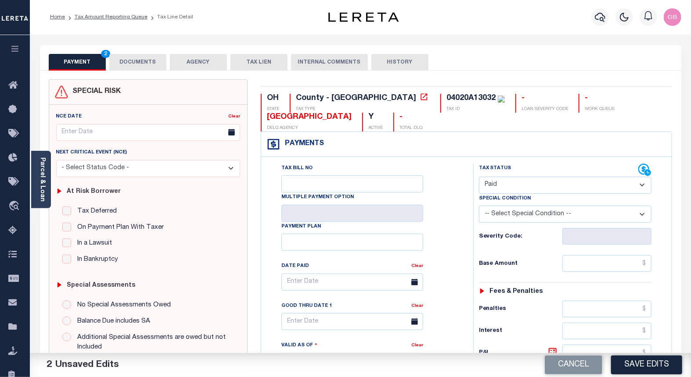
scroll to position [0, 0]
click at [141, 60] on button "DOCUMENTS" at bounding box center [137, 62] width 57 height 17
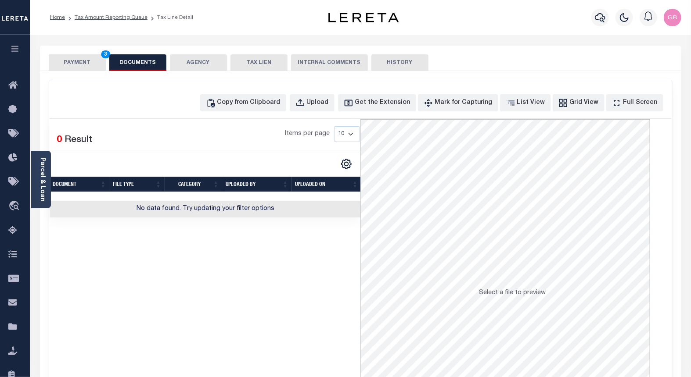
click at [136, 67] on button "DOCUMENTS" at bounding box center [137, 62] width 57 height 17
click at [275, 106] on div "Copy from Clipboard" at bounding box center [248, 103] width 63 height 10
select select "POP"
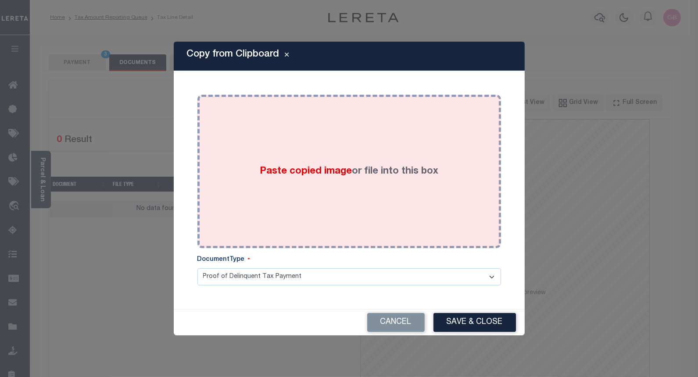
click at [304, 156] on div "Paste copied image or file into this box" at bounding box center [349, 171] width 290 height 140
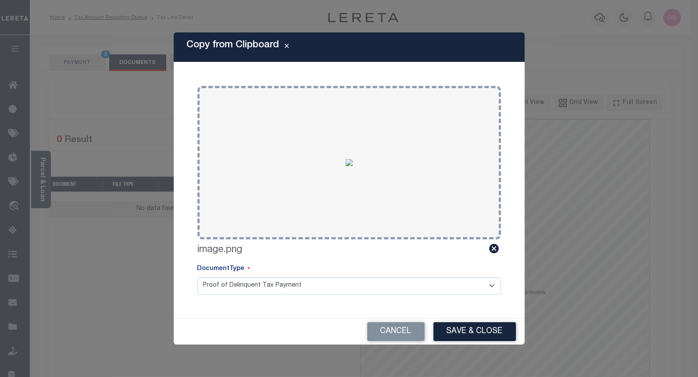
click at [485, 332] on button "Save & Close" at bounding box center [474, 331] width 82 height 19
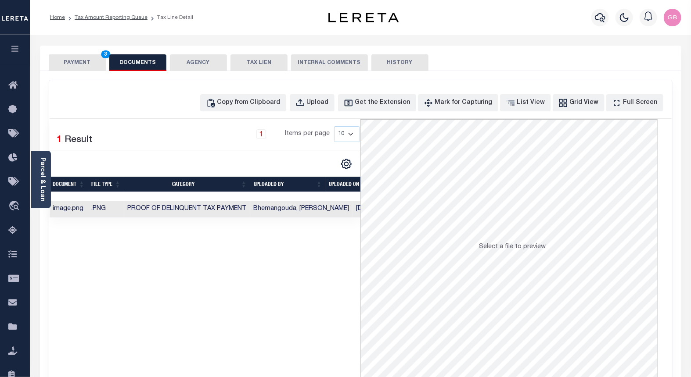
click at [95, 64] on button "PAYMENT 3" at bounding box center [77, 62] width 57 height 17
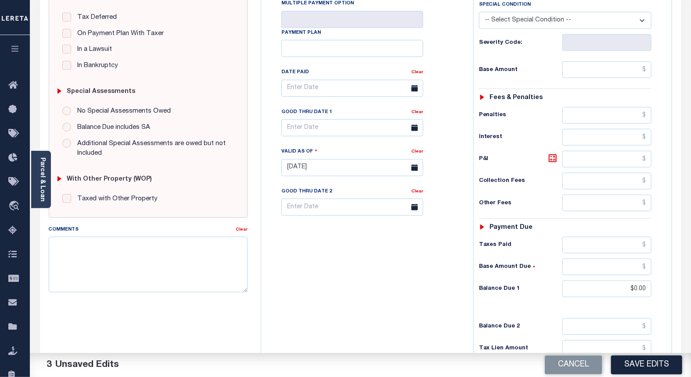
scroll to position [291, 0]
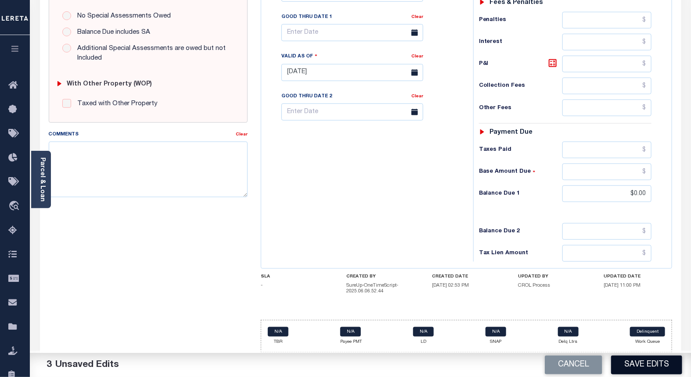
click at [633, 363] on button "Save Edits" at bounding box center [646, 365] width 71 height 19
checkbox input "false"
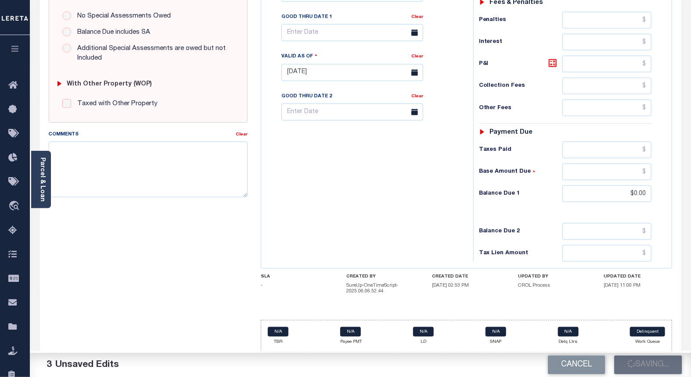
type input "$0"
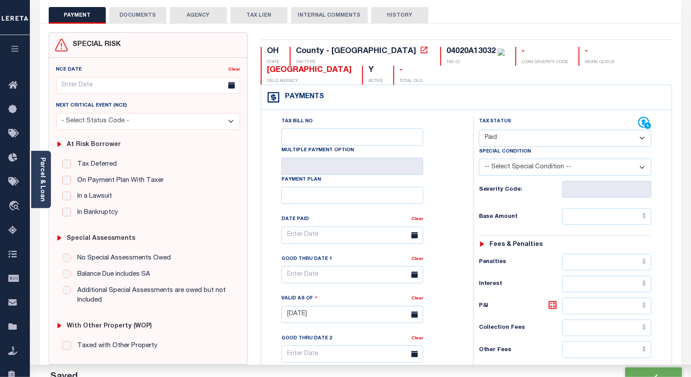
scroll to position [0, 0]
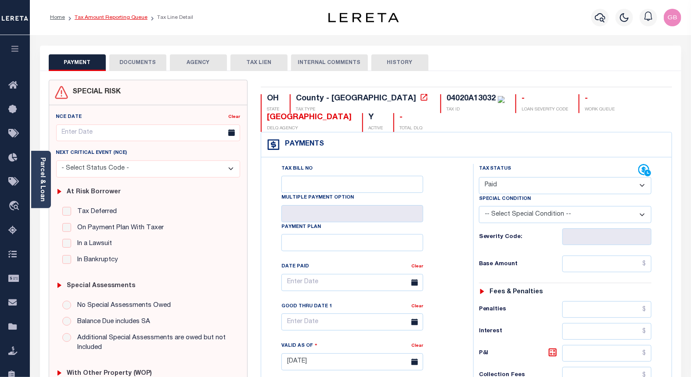
click at [102, 18] on link "Tax Amount Reporting Queue" at bounding box center [111, 17] width 73 height 5
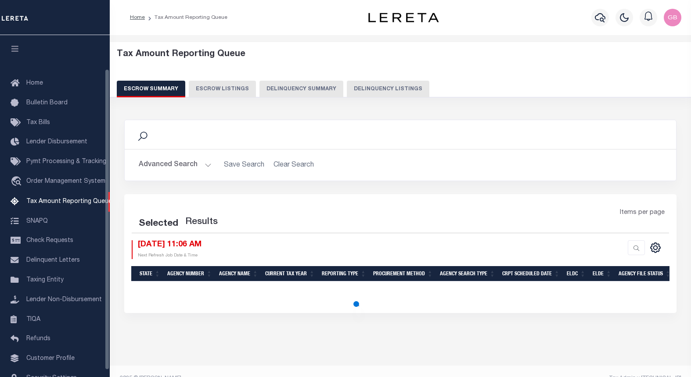
click at [378, 91] on button "Delinquency Listings" at bounding box center [388, 89] width 82 height 17
select select "100"
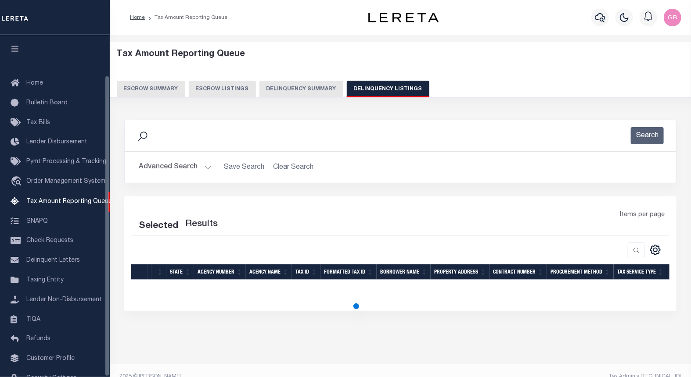
scroll to position [46, 0]
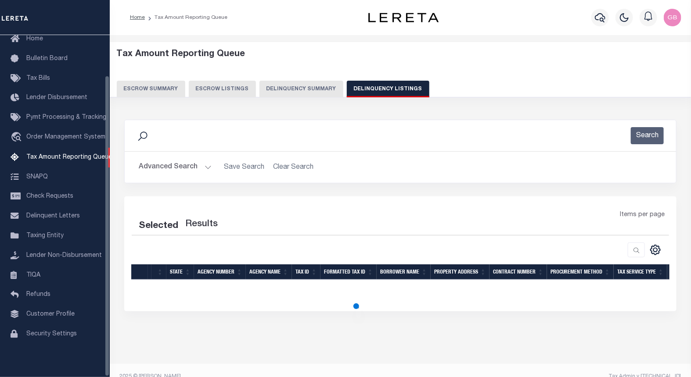
select select "100"
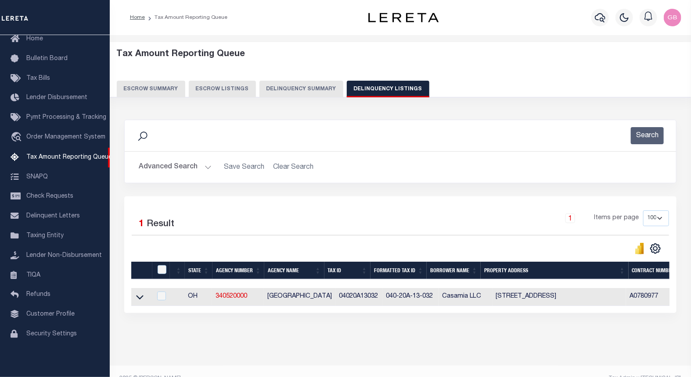
click at [204, 167] on button "Advanced Search" at bounding box center [175, 167] width 73 height 17
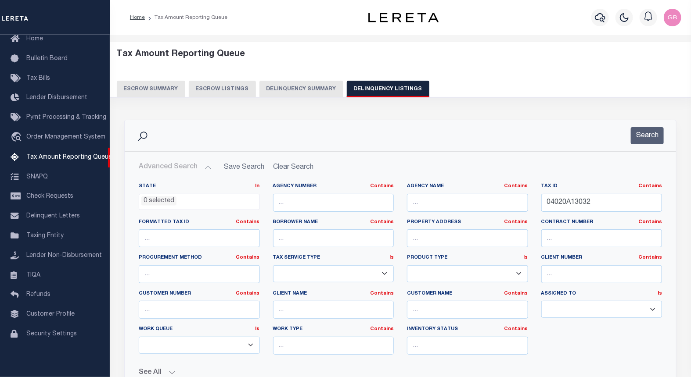
click at [652, 128] on button "Search" at bounding box center [646, 135] width 33 height 17
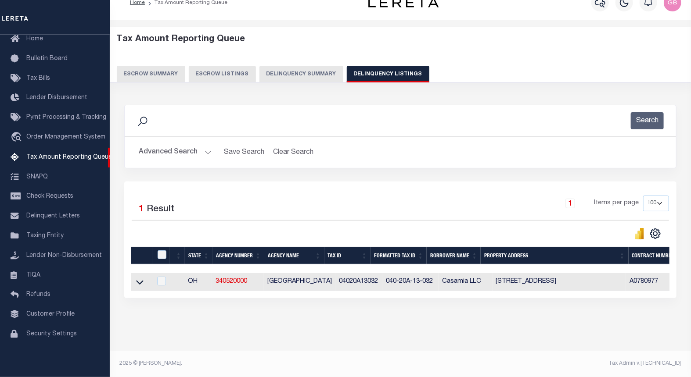
scroll to position [22, 0]
click at [165, 250] on input "checkbox" at bounding box center [161, 254] width 9 height 9
checkbox input "true"
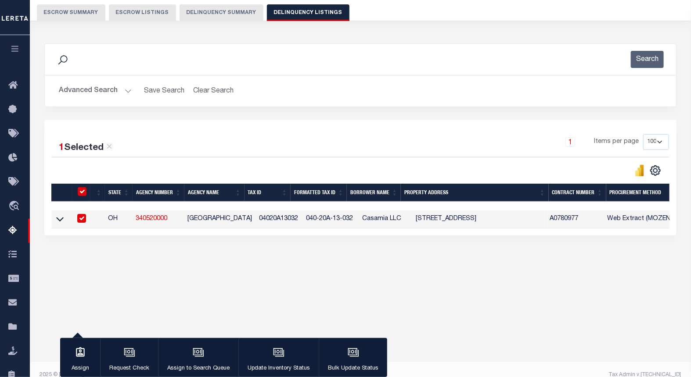
scroll to position [88, 0]
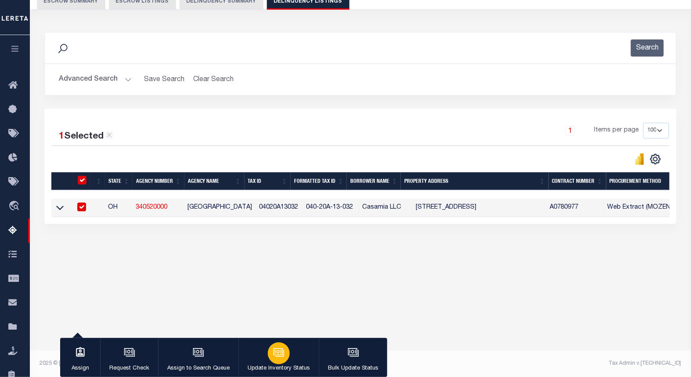
click at [279, 340] on button "Update Inventory Status" at bounding box center [278, 357] width 80 height 39
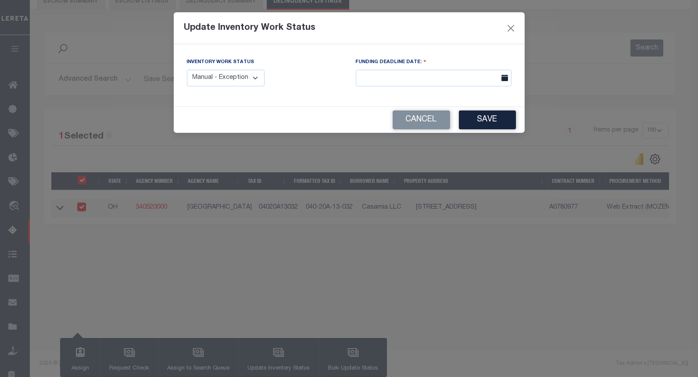
click at [227, 83] on select "Manual - Exception Pended - Awaiting Search Late Add Exception Completed" at bounding box center [226, 78] width 78 height 17
select select "4"
click at [187, 70] on select "Manual - Exception Pended - Awaiting Search Late Add Exception Completed" at bounding box center [226, 78] width 78 height 17
click at [486, 119] on button "Save" at bounding box center [487, 120] width 57 height 19
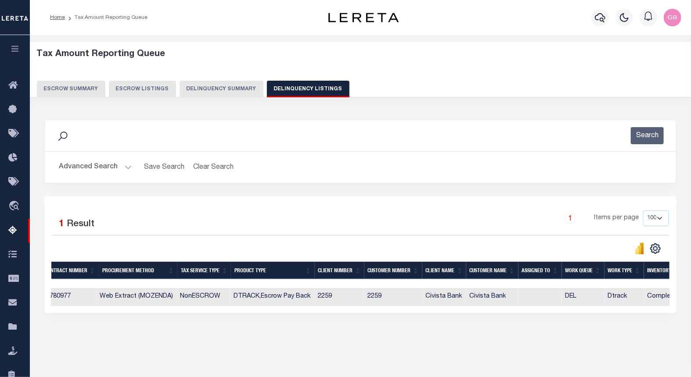
scroll to position [0, 537]
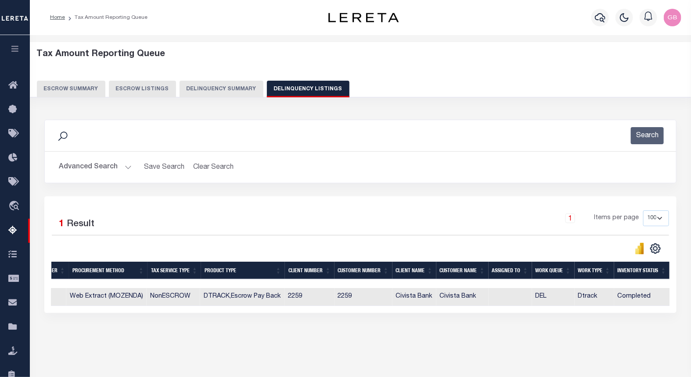
click at [124, 165] on button "Advanced Search" at bounding box center [95, 167] width 73 height 17
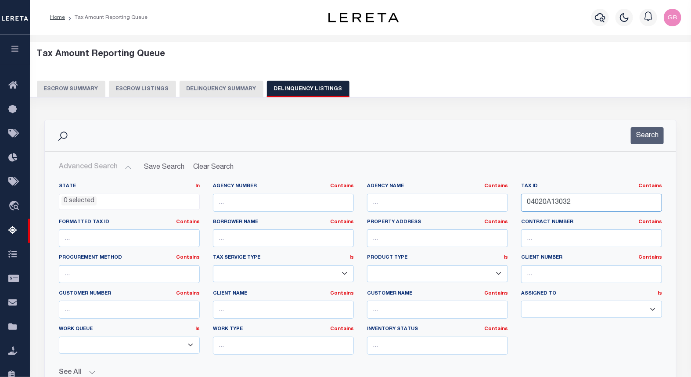
click at [555, 211] on input "04020A13032" at bounding box center [591, 203] width 141 height 18
click at [550, 204] on input "04020A13032" at bounding box center [591, 203] width 141 height 18
paste input "05415"
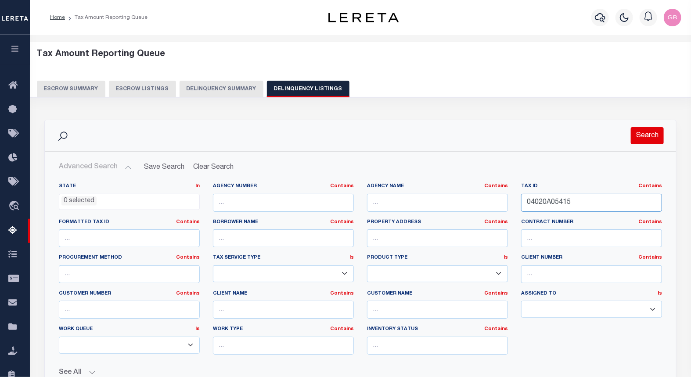
type input "04020A05415"
click at [645, 134] on button "Search" at bounding box center [646, 135] width 33 height 17
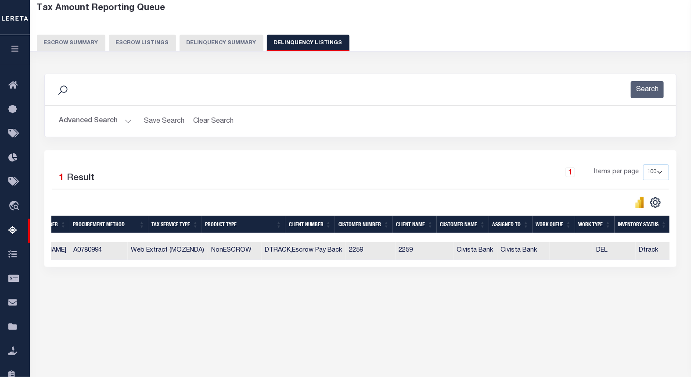
scroll to position [49, 0]
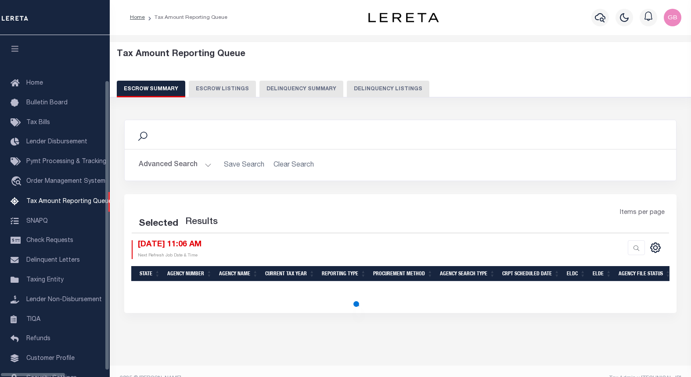
click at [362, 94] on button "Delinquency Listings" at bounding box center [388, 89] width 82 height 17
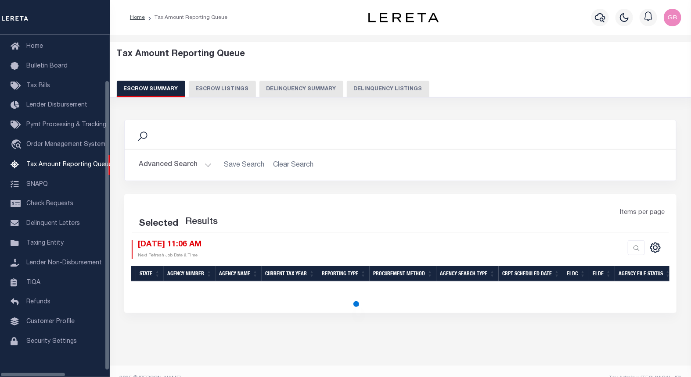
select select "100"
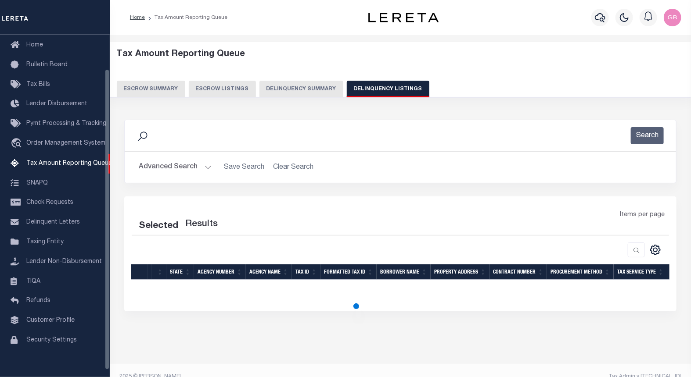
select select "100"
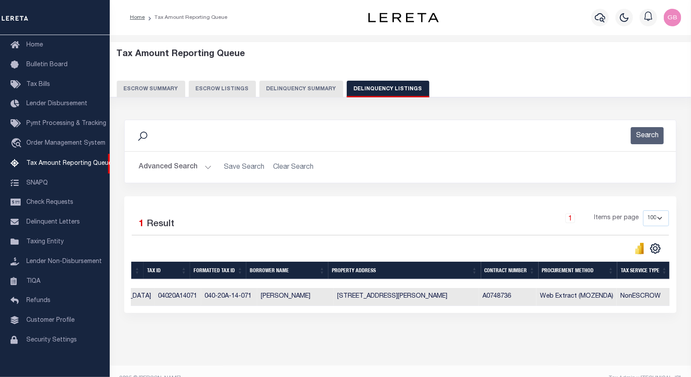
scroll to position [0, 0]
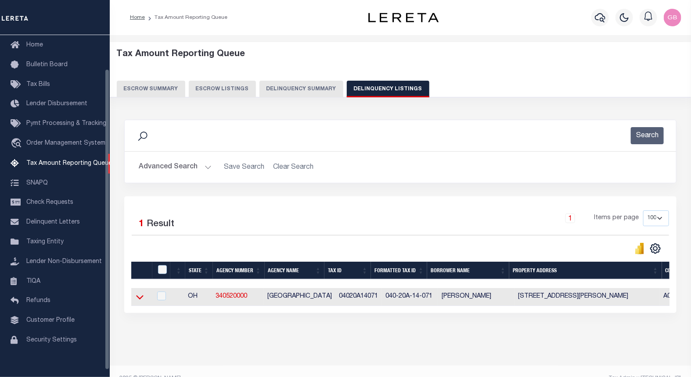
click at [138, 299] on icon at bounding box center [139, 297] width 7 height 9
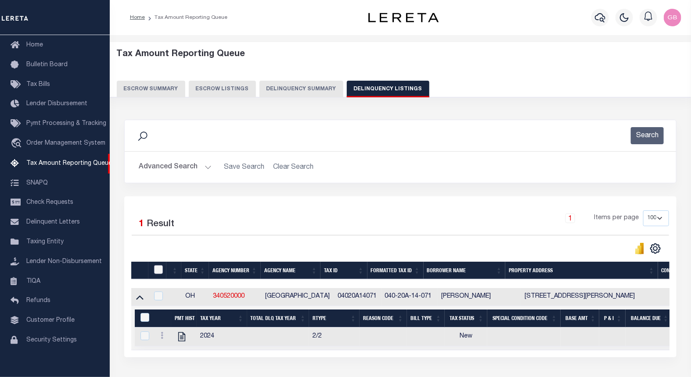
click at [159, 270] on input "checkbox" at bounding box center [158, 269] width 9 height 9
checkbox input "true"
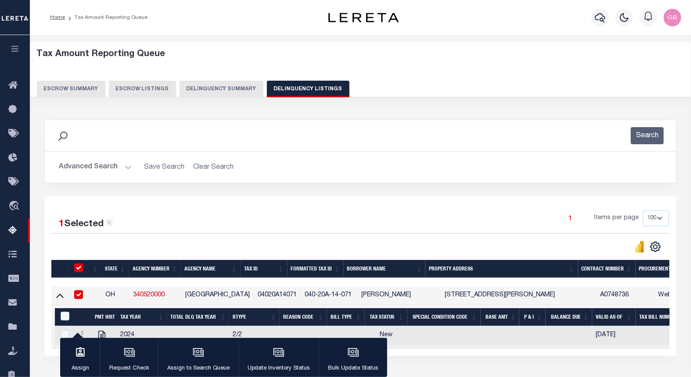
scroll to position [88, 0]
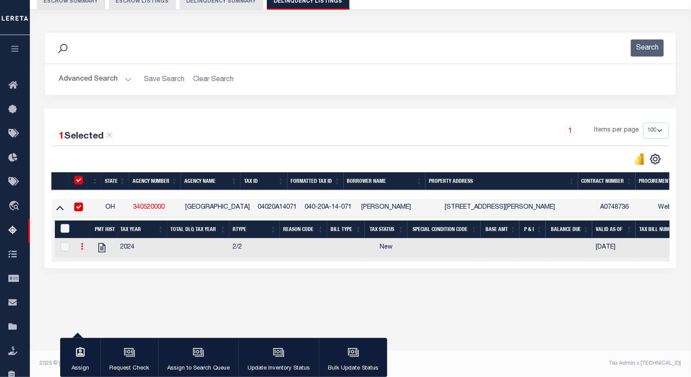
click at [82, 250] on icon at bounding box center [82, 246] width 3 height 7
click at [90, 265] on img "" at bounding box center [92, 260] width 9 height 9
checkbox input "true"
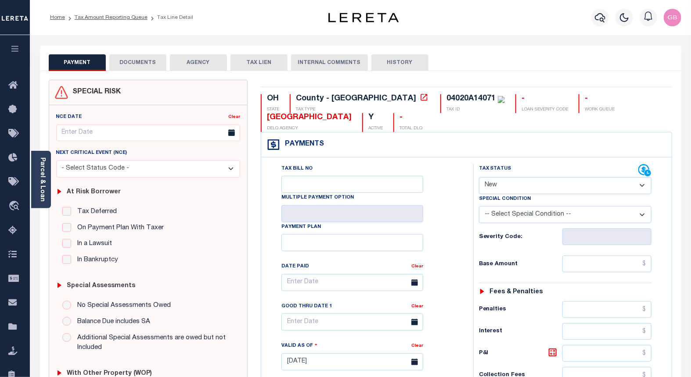
click at [504, 186] on select "- Select Status Code - Open Due/Unpaid Paid Incomplete No Tax Due Internal Refu…" at bounding box center [565, 185] width 173 height 17
select select "PYD"
click at [479, 178] on select "- Select Status Code - Open Due/Unpaid Paid Incomplete No Tax Due Internal Refu…" at bounding box center [565, 185] width 173 height 17
type input "[DATE]"
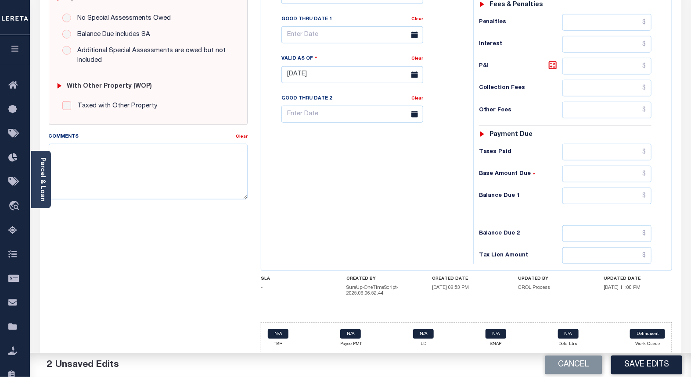
scroll to position [294, 0]
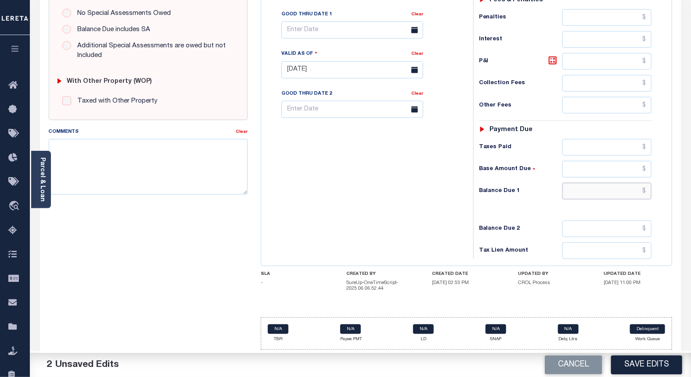
click at [646, 191] on input "text" at bounding box center [606, 191] width 89 height 17
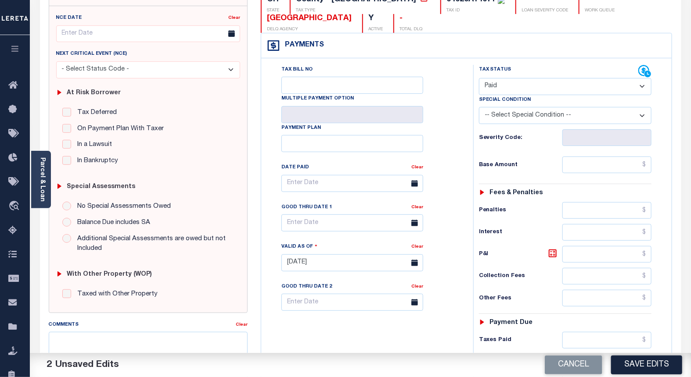
scroll to position [0, 0]
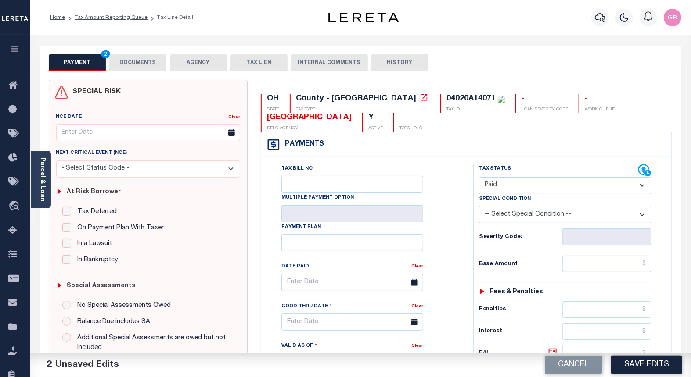
type input "$0.00"
click at [146, 64] on button "DOCUMENTS" at bounding box center [137, 62] width 57 height 17
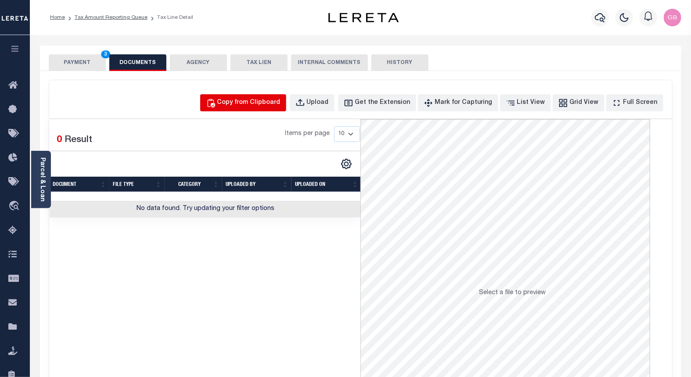
click at [240, 104] on div "Copy from Clipboard" at bounding box center [248, 103] width 63 height 10
select select "POP"
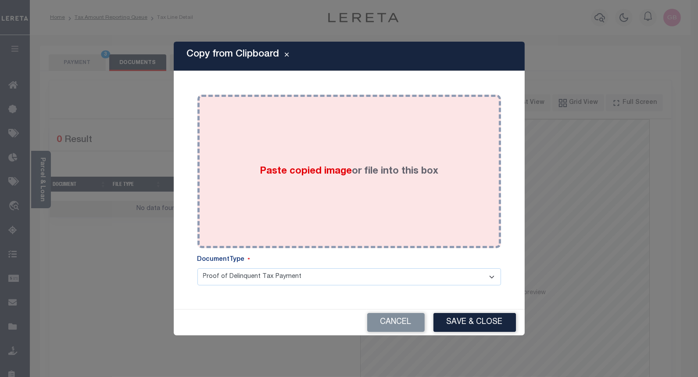
click at [322, 188] on div "Paste copied image or file into this box" at bounding box center [349, 171] width 290 height 140
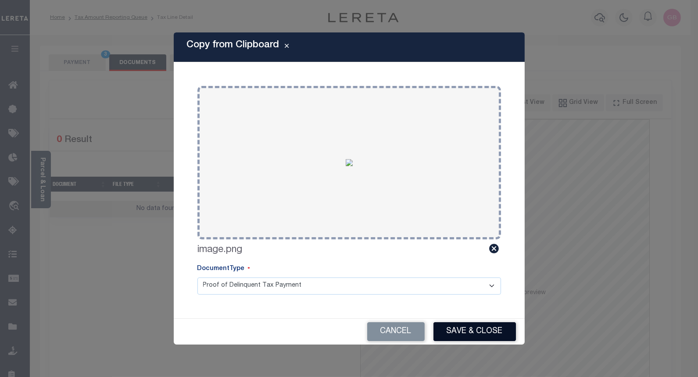
click at [462, 327] on button "Save & Close" at bounding box center [474, 331] width 82 height 19
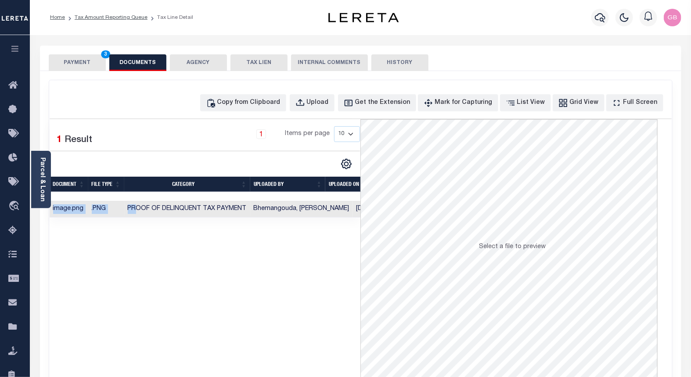
drag, startPoint x: 135, startPoint y: 218, endPoint x: 53, endPoint y: 221, distance: 81.7
click at [53, 218] on div "Document FILE TYPE CATEGORY UPLOADED BY UPLOADED ON image.png .PNG Proof of Del…" at bounding box center [205, 209] width 311 height 17
click at [72, 71] on div "SPECIAL RISK NCE Date Clear" at bounding box center [360, 234] width 641 height 326
click at [68, 60] on button "PAYMENT 3" at bounding box center [77, 62] width 57 height 17
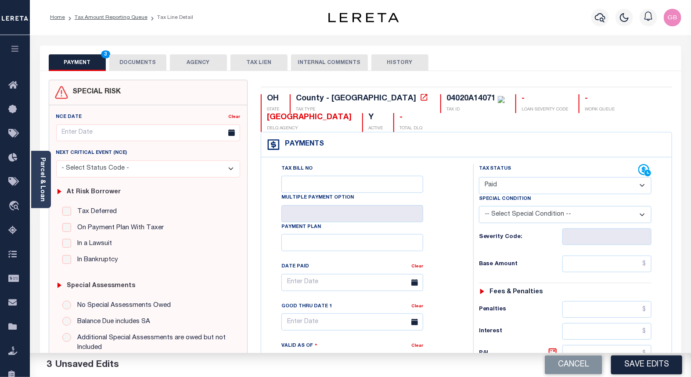
click at [72, 68] on button "PAYMENT 3" at bounding box center [77, 62] width 57 height 17
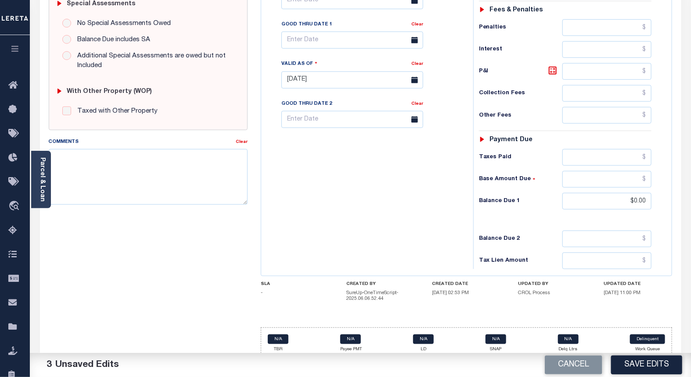
click at [651, 366] on button "Save Edits" at bounding box center [646, 365] width 71 height 19
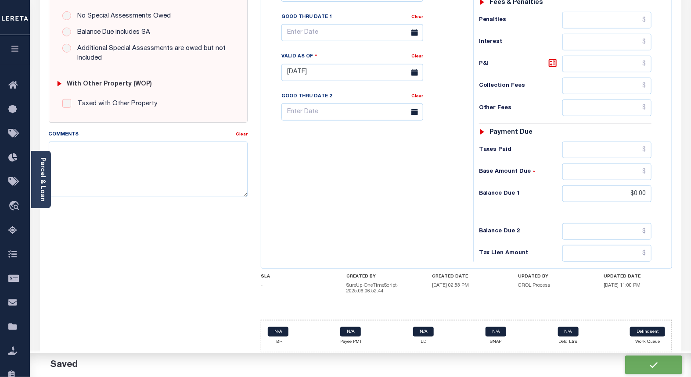
checkbox input "false"
type input "$0"
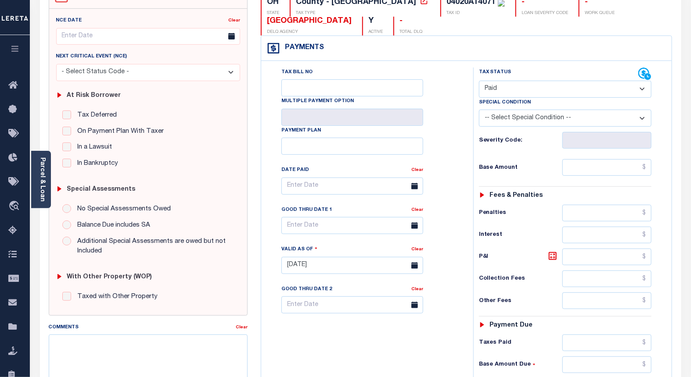
scroll to position [0, 0]
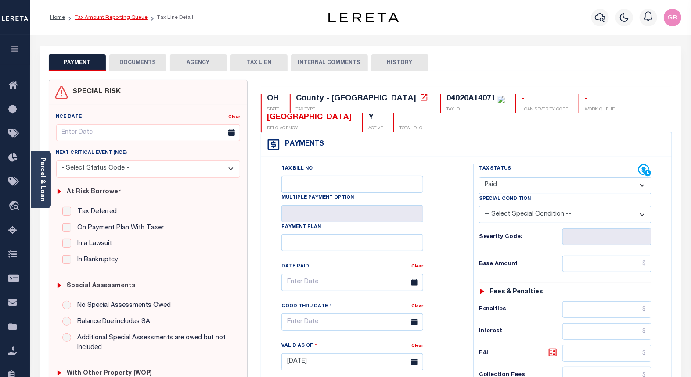
click at [107, 15] on link "Tax Amount Reporting Queue" at bounding box center [111, 17] width 73 height 5
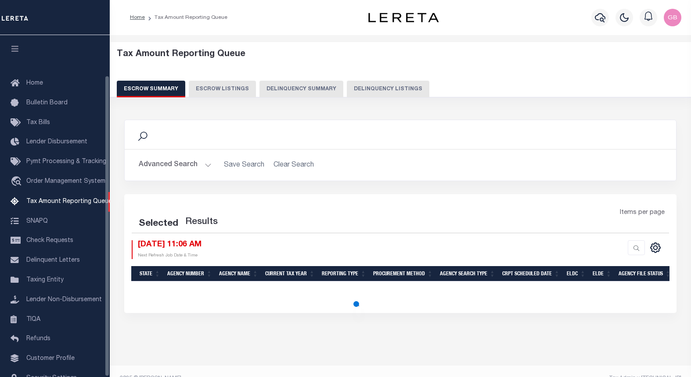
click at [367, 89] on button "Delinquency Listings" at bounding box center [388, 89] width 82 height 17
select select "100"
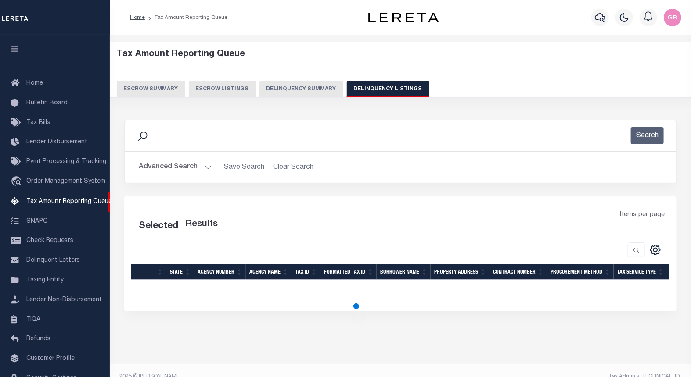
scroll to position [46, 0]
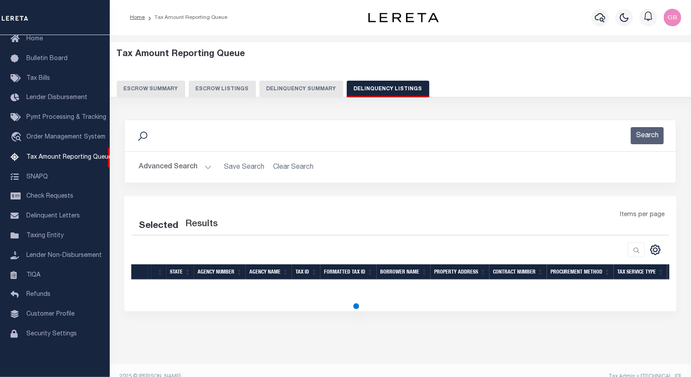
select select "100"
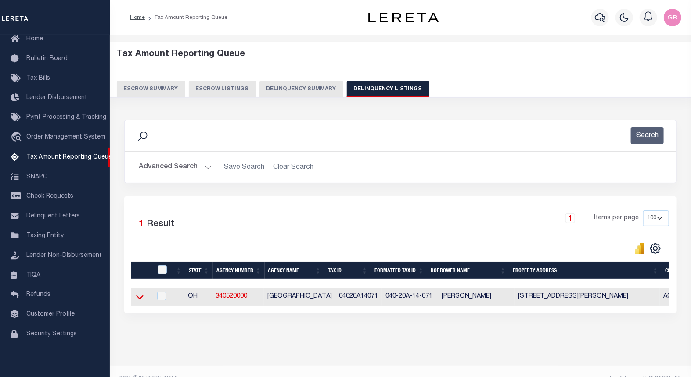
click at [142, 300] on icon at bounding box center [139, 297] width 7 height 9
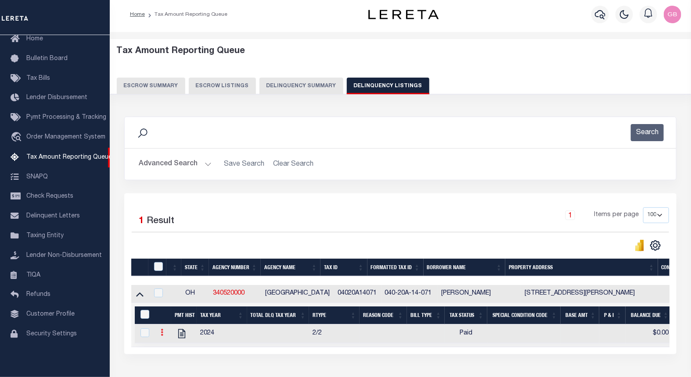
scroll to position [67, 0]
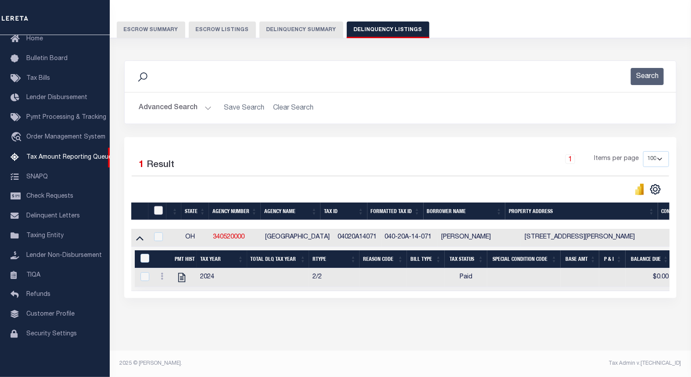
click at [158, 206] on input "checkbox" at bounding box center [158, 210] width 9 height 9
checkbox input "true"
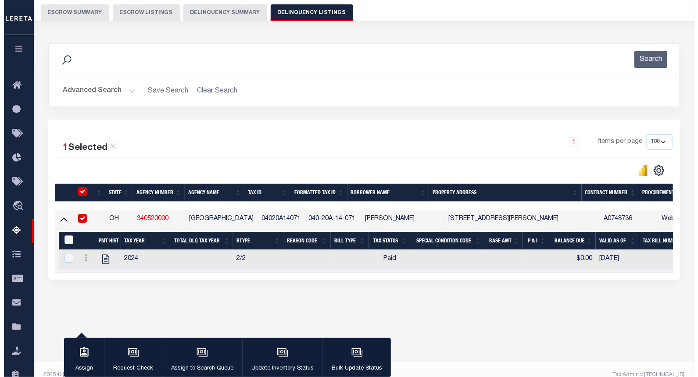
scroll to position [88, 0]
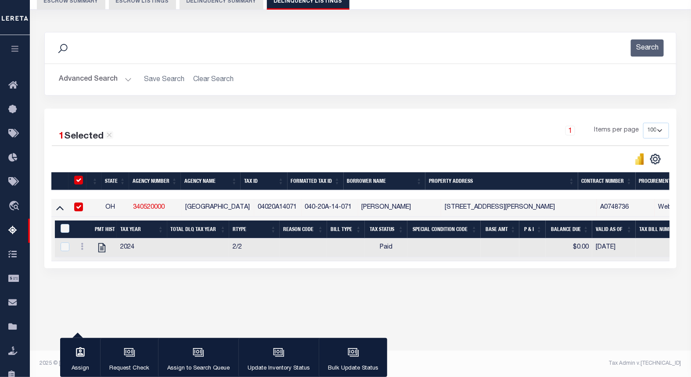
click at [60, 234] on div "&nbsp;" at bounding box center [65, 229] width 15 height 10
click at [273, 354] on icon "button" at bounding box center [277, 351] width 9 height 7
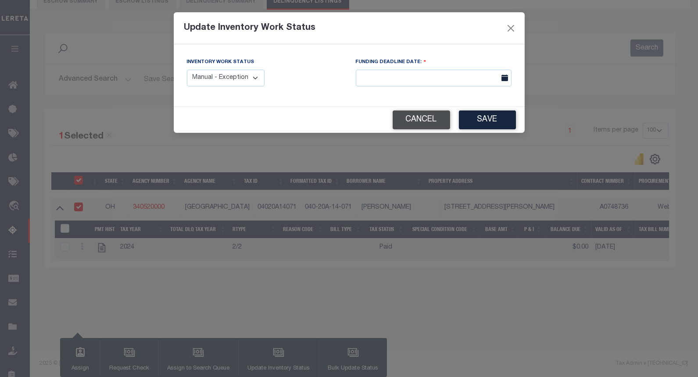
click at [415, 115] on button "Cancel" at bounding box center [421, 120] width 57 height 19
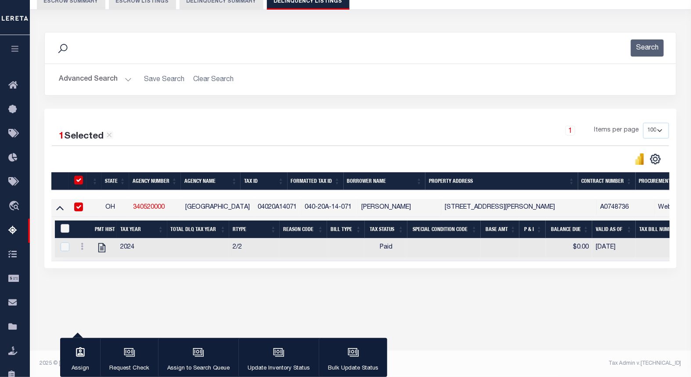
click at [64, 232] on input "&nbsp;" at bounding box center [65, 228] width 9 height 9
checkbox input "true"
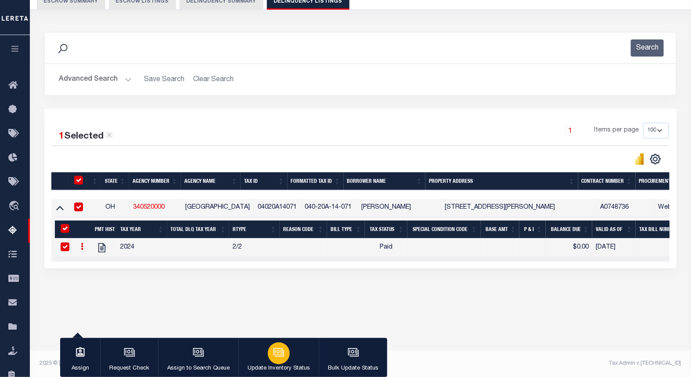
click at [281, 350] on icon "button" at bounding box center [277, 351] width 9 height 7
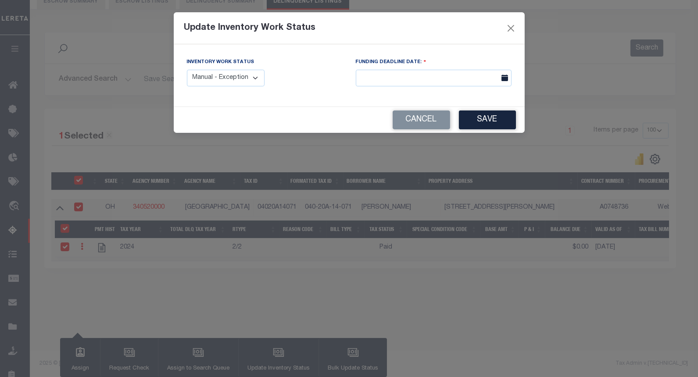
drag, startPoint x: 248, startPoint y: 72, endPoint x: 249, endPoint y: 78, distance: 6.6
click at [248, 72] on select "Manual - Exception Pended - Awaiting Search Late Add Exception Completed" at bounding box center [226, 78] width 78 height 17
select select "4"
click at [187, 70] on select "Manual - Exception Pended - Awaiting Search Late Add Exception Completed" at bounding box center [226, 78] width 78 height 17
click at [472, 122] on button "Save" at bounding box center [487, 120] width 57 height 19
